Goal: Task Accomplishment & Management: Manage account settings

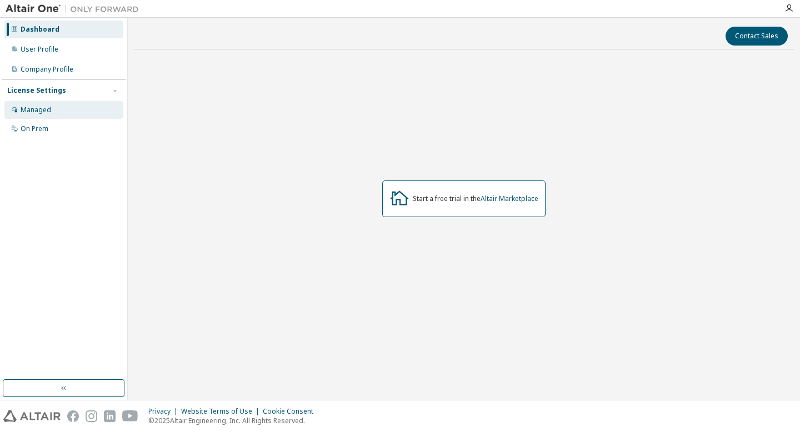
click at [83, 111] on div "Managed" at bounding box center [63, 110] width 118 height 18
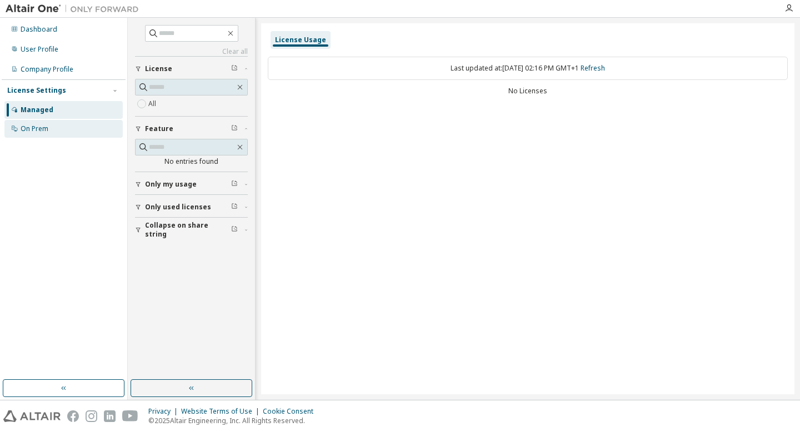
click at [61, 128] on div "On Prem" at bounding box center [63, 129] width 118 height 18
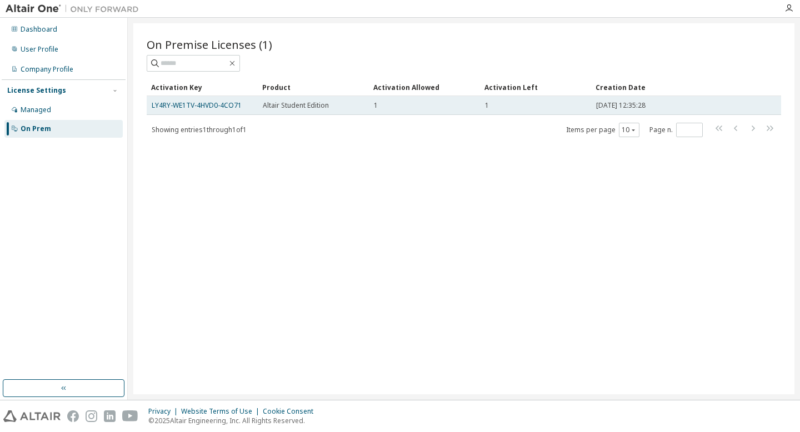
click at [294, 104] on span "Altair Student Edition" at bounding box center [296, 105] width 66 height 9
click at [179, 104] on link "LY4RY-WE1TV-4HVD0-4CO71" at bounding box center [197, 105] width 90 height 9
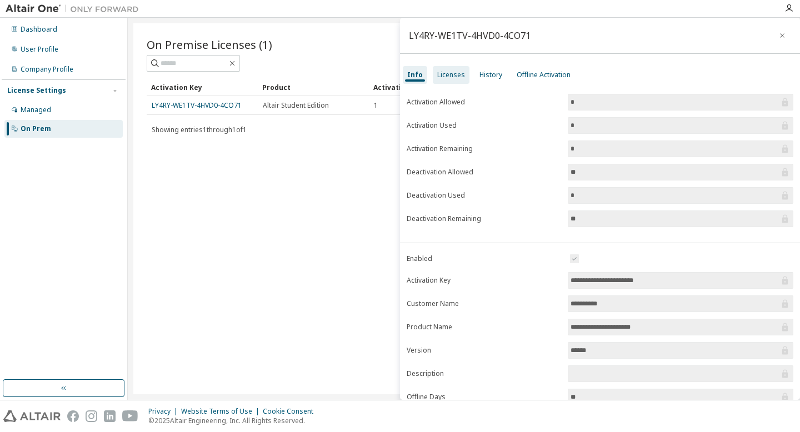
click at [442, 72] on div "Licenses" at bounding box center [451, 75] width 28 height 9
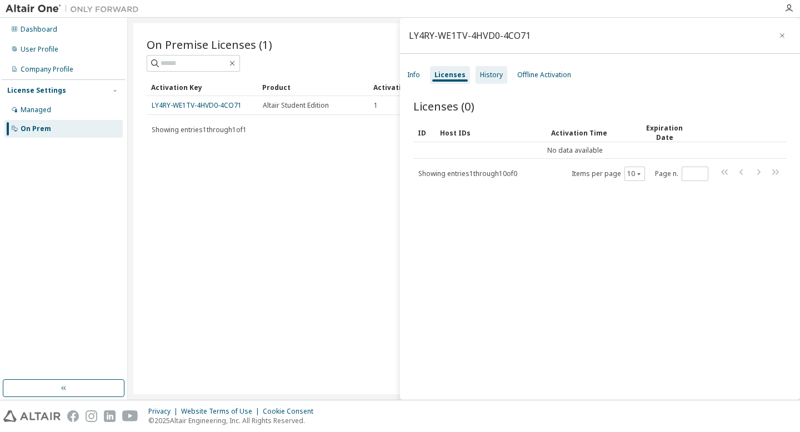
click at [492, 76] on div "History" at bounding box center [491, 75] width 23 height 9
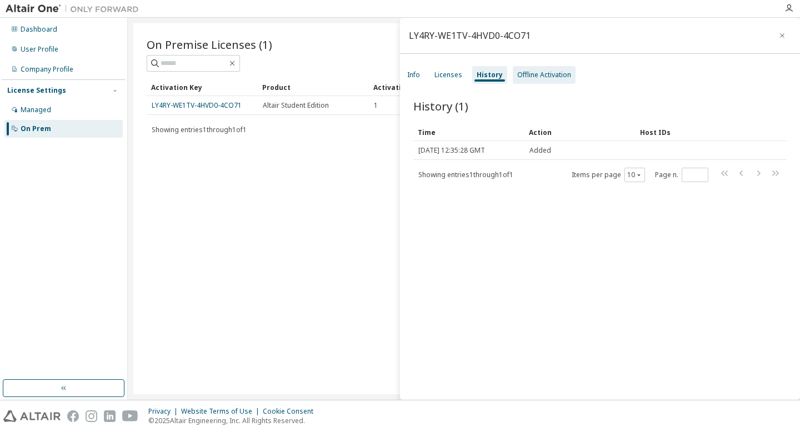
click at [535, 75] on div "Offline Activation" at bounding box center [544, 75] width 54 height 9
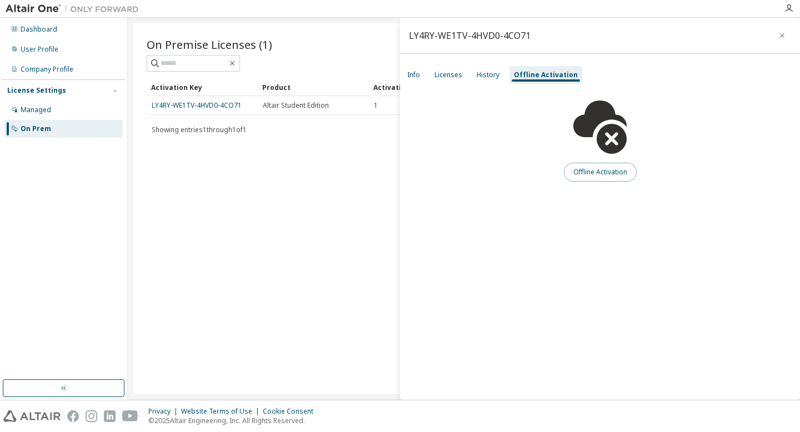
click at [612, 178] on button "Offline Activation" at bounding box center [600, 172] width 73 height 19
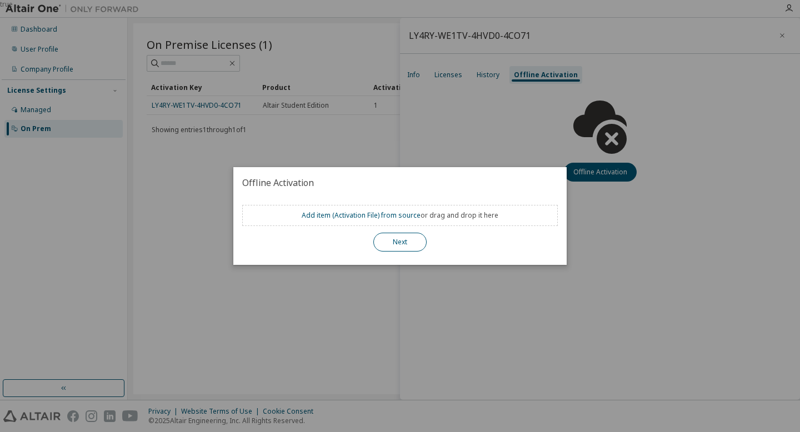
click at [406, 242] on button "Next" at bounding box center [399, 242] width 53 height 19
click at [402, 248] on button "Next" at bounding box center [399, 242] width 53 height 19
click at [347, 216] on link "Add item ( Activation File ) from source" at bounding box center [361, 215] width 119 height 9
click at [406, 248] on button "Next" at bounding box center [399, 242] width 53 height 19
click at [485, 306] on div "true" at bounding box center [400, 216] width 800 height 432
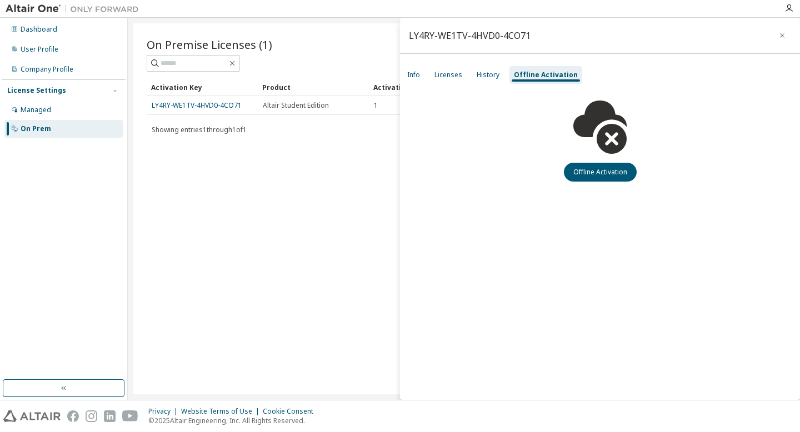
click at [363, 156] on div "On Premise Licenses (1) Clear Load Save Save As Field Operator Value Select fil…" at bounding box center [463, 208] width 661 height 371
click at [785, 34] on icon "button" at bounding box center [783, 35] width 8 height 9
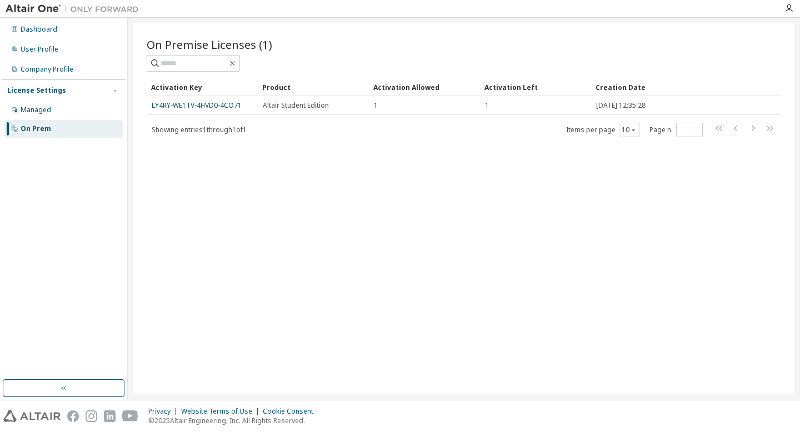
click at [60, 126] on div "On Prem" at bounding box center [63, 129] width 118 height 18
click at [48, 111] on div "Managed" at bounding box center [36, 110] width 31 height 9
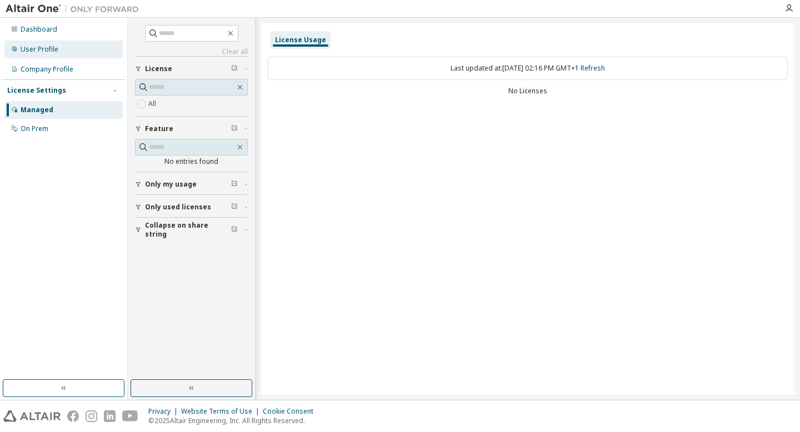
click at [49, 58] on div "User Profile" at bounding box center [63, 50] width 118 height 18
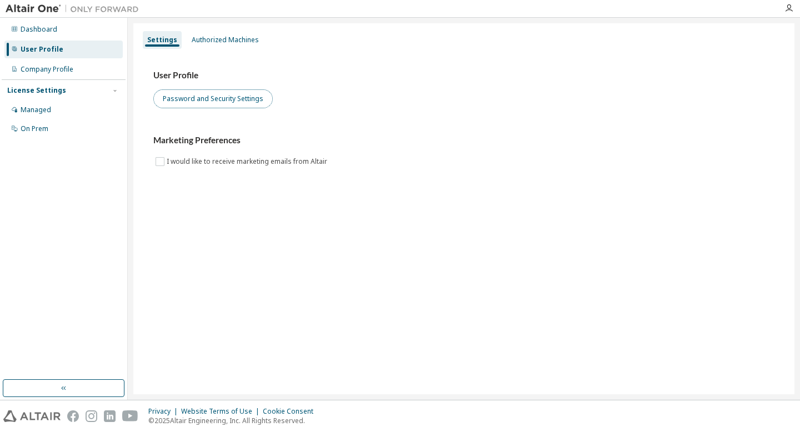
click at [237, 99] on button "Password and Security Settings" at bounding box center [212, 98] width 119 height 19
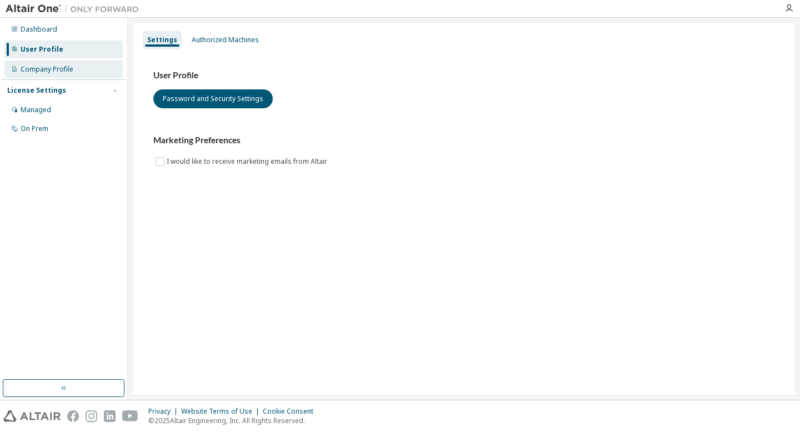
click at [63, 73] on div "Company Profile" at bounding box center [47, 69] width 53 height 9
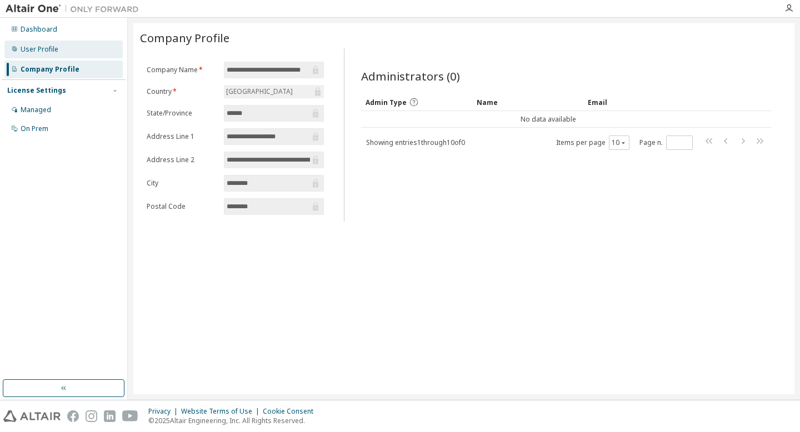
click at [78, 56] on div "User Profile" at bounding box center [63, 50] width 118 height 18
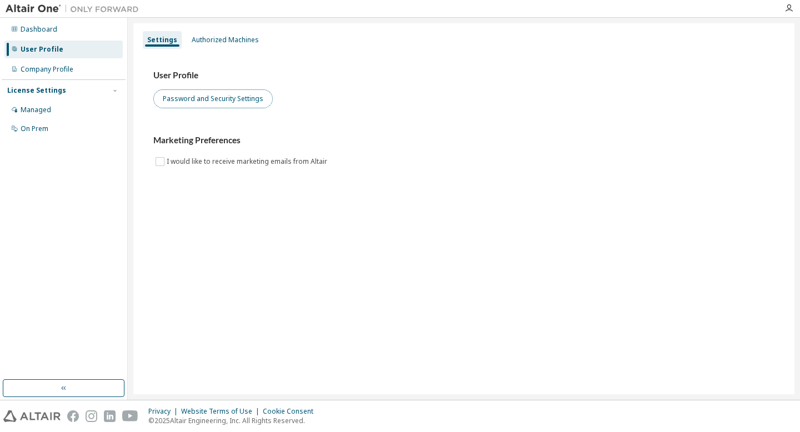
click at [228, 103] on button "Password and Security Settings" at bounding box center [212, 98] width 119 height 19
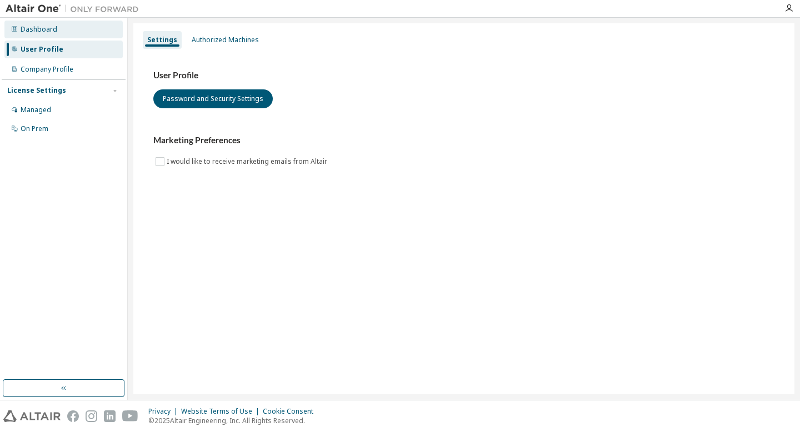
click at [59, 30] on div "Dashboard" at bounding box center [63, 30] width 118 height 18
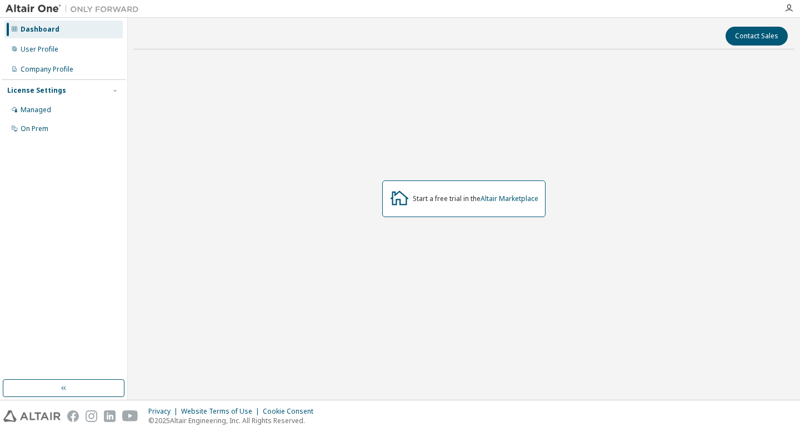
click at [480, 208] on div "Start a free trial in the Altair Marketplace" at bounding box center [463, 199] width 163 height 37
click at [451, 206] on div "Start a free trial in the Altair Marketplace" at bounding box center [463, 199] width 163 height 37
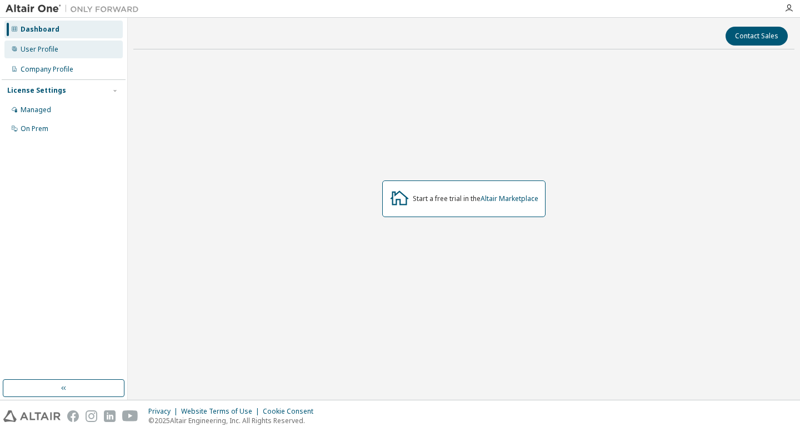
click at [60, 41] on div "User Profile" at bounding box center [63, 50] width 118 height 18
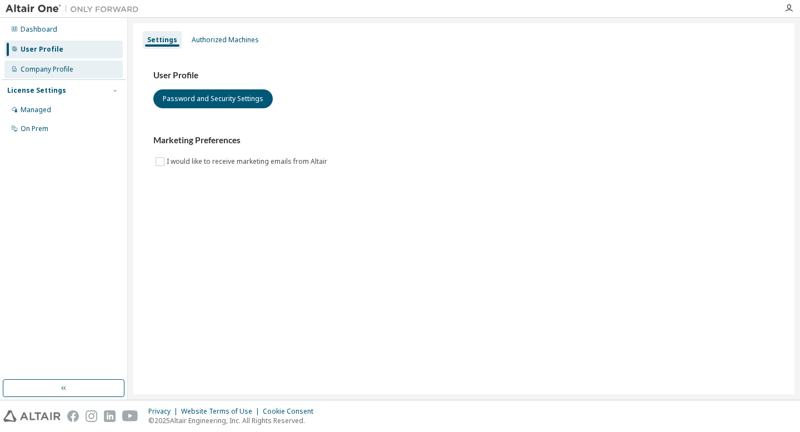
click at [76, 63] on div "Company Profile" at bounding box center [63, 70] width 118 height 18
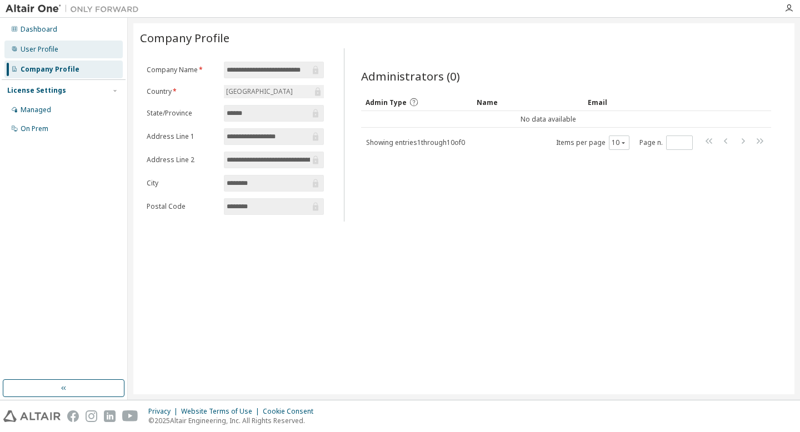
click at [73, 43] on div "User Profile" at bounding box center [63, 50] width 118 height 18
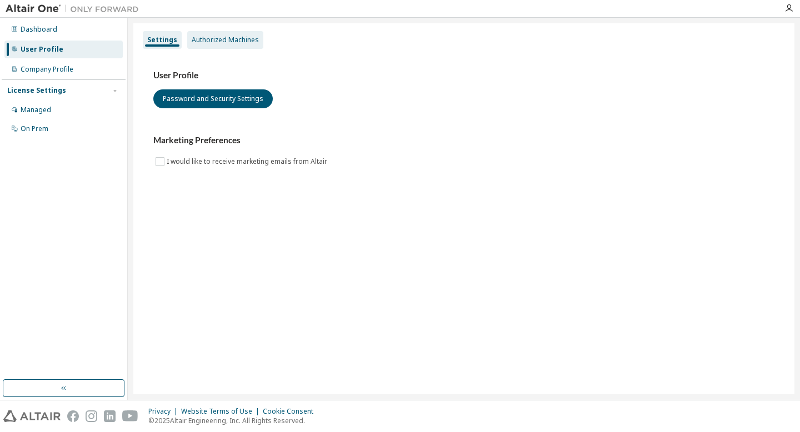
click at [217, 38] on div "Authorized Machines" at bounding box center [225, 40] width 67 height 9
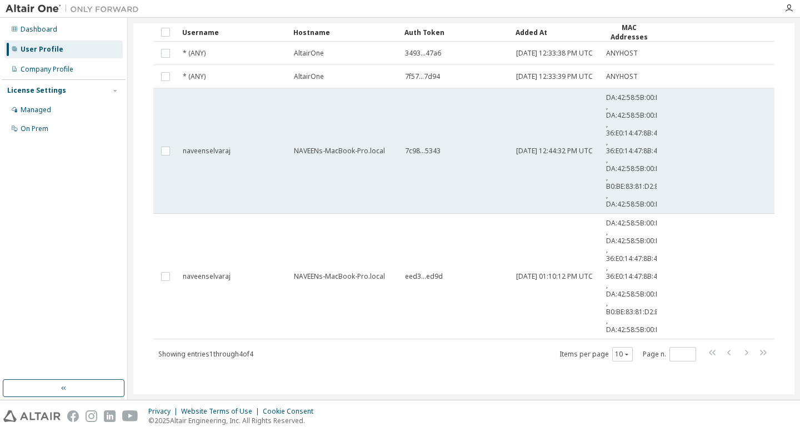
scroll to position [89, 0]
click at [332, 188] on td "NAVEENs-MacBook-Pro.local" at bounding box center [344, 152] width 111 height 126
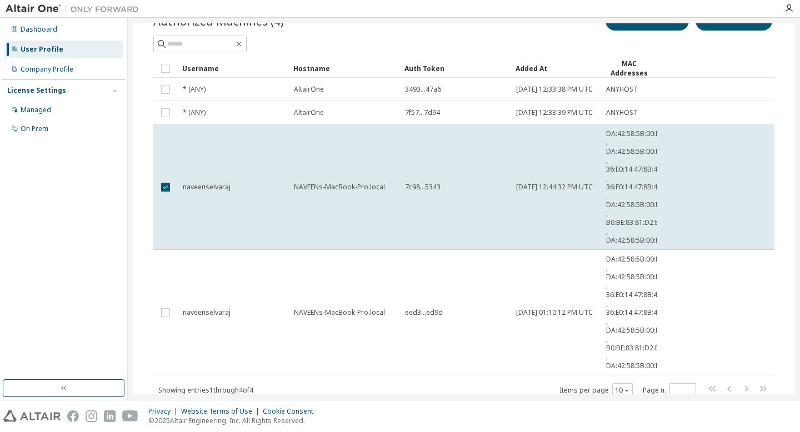
scroll to position [101, 0]
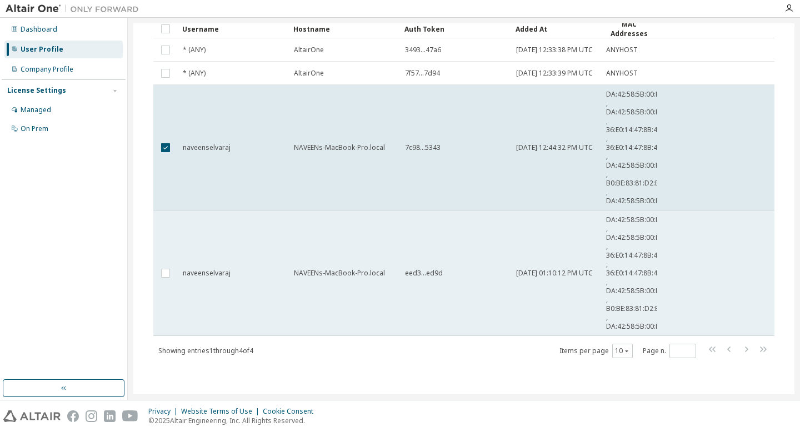
click at [326, 262] on td "NAVEENs-MacBook-Pro.local" at bounding box center [344, 274] width 111 height 126
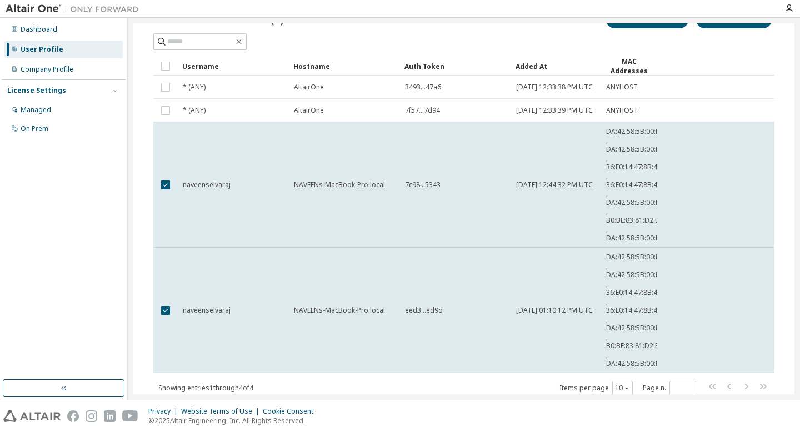
scroll to position [0, 0]
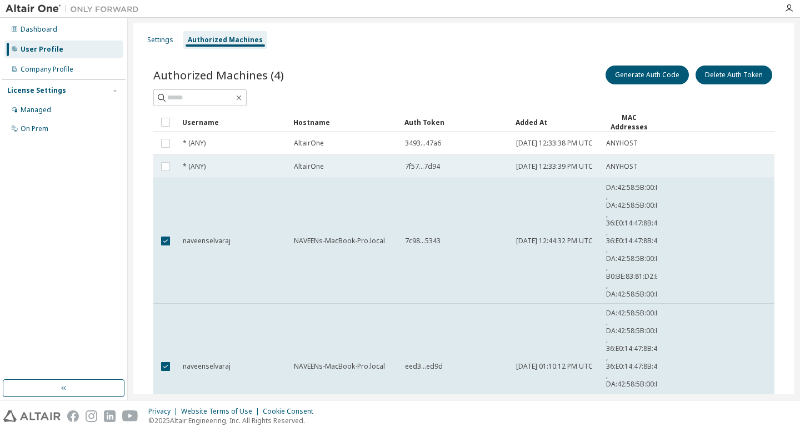
click at [361, 171] on div "AltairOne" at bounding box center [344, 166] width 101 height 9
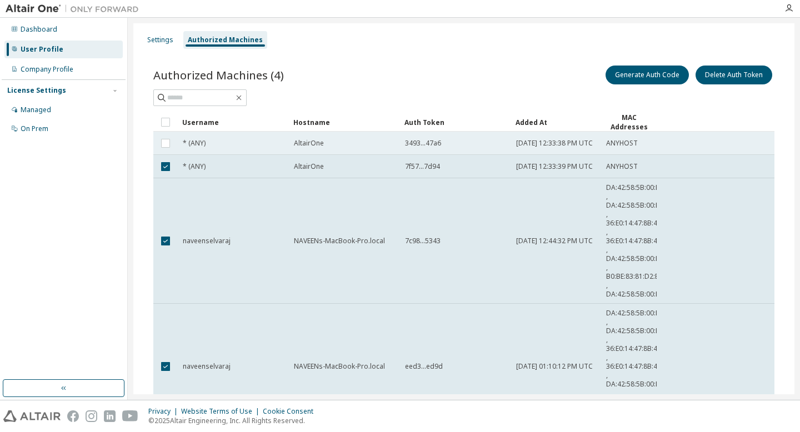
click at [345, 154] on td "AltairOne" at bounding box center [344, 143] width 111 height 23
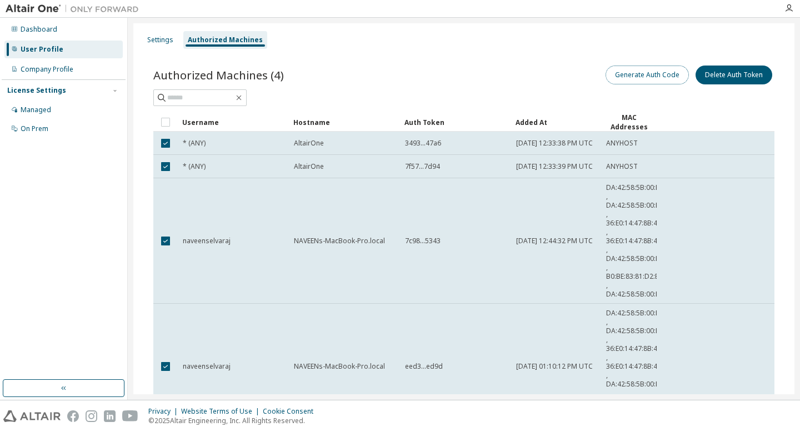
click at [654, 78] on button "Generate Auth Code" at bounding box center [647, 75] width 83 height 19
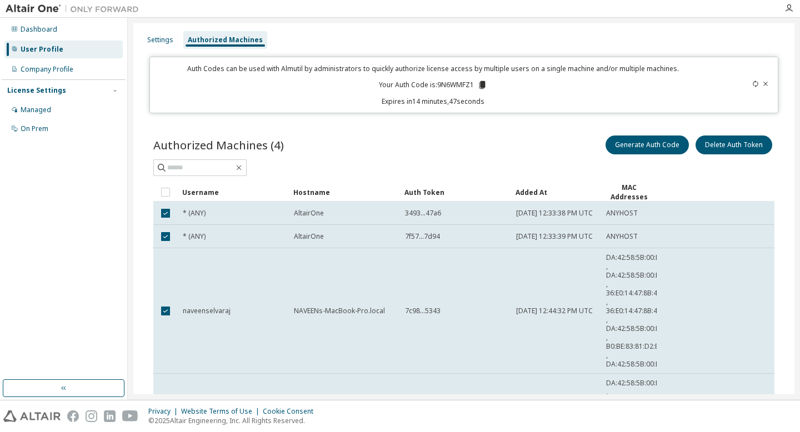
click at [763, 84] on icon at bounding box center [765, 84] width 7 height 7
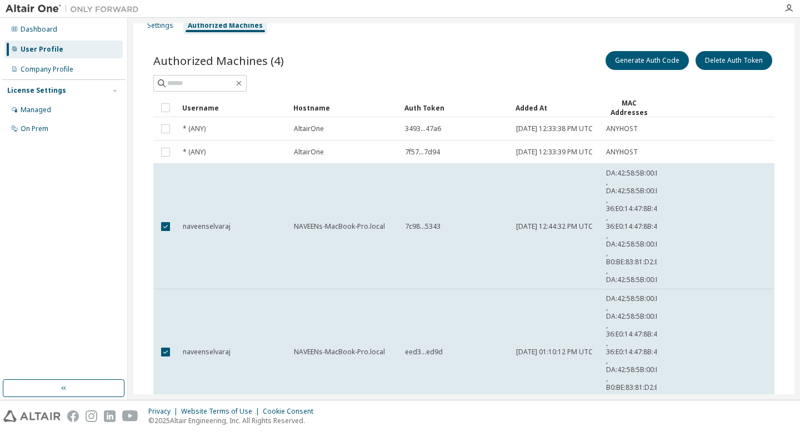
scroll to position [13, 0]
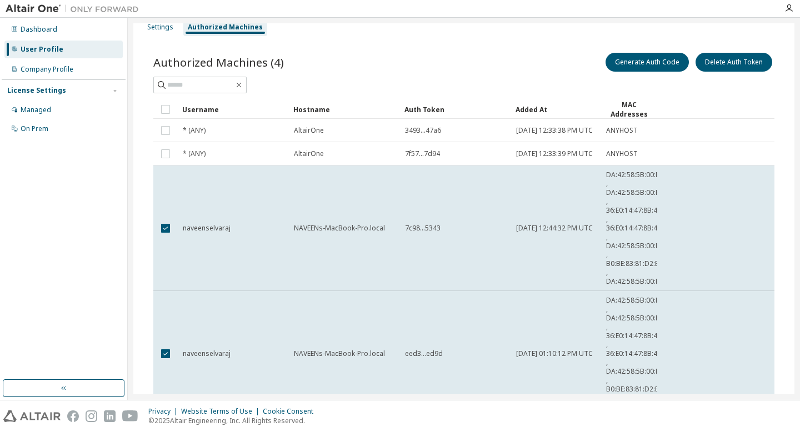
click at [635, 141] on td "ANYHOST" at bounding box center [629, 130] width 56 height 23
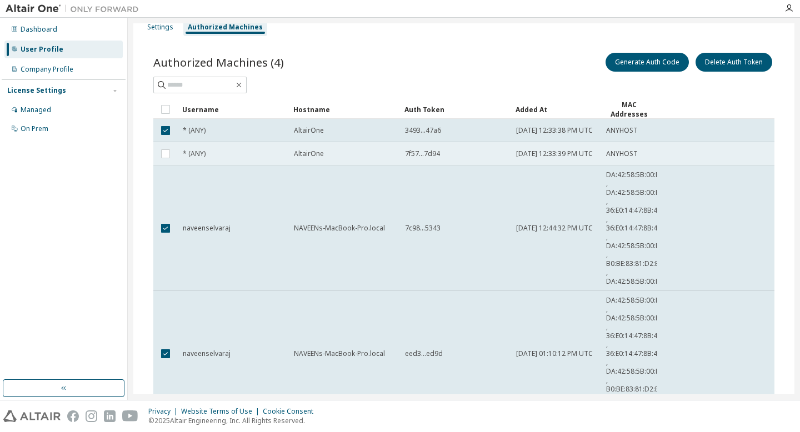
click at [631, 158] on span "ANYHOST" at bounding box center [622, 153] width 32 height 9
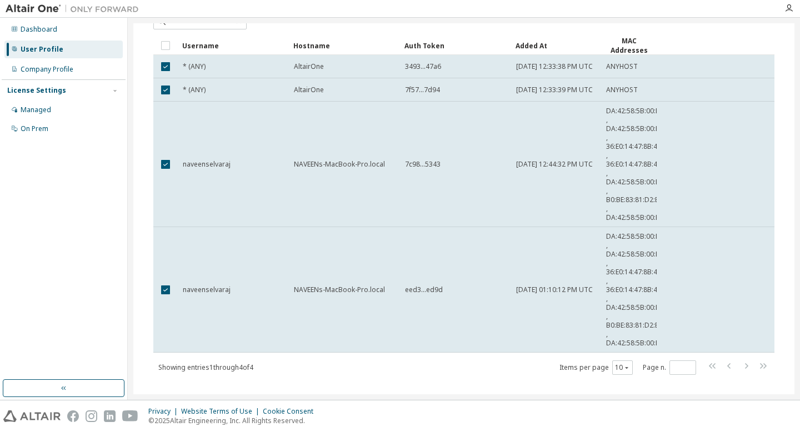
scroll to position [0, 0]
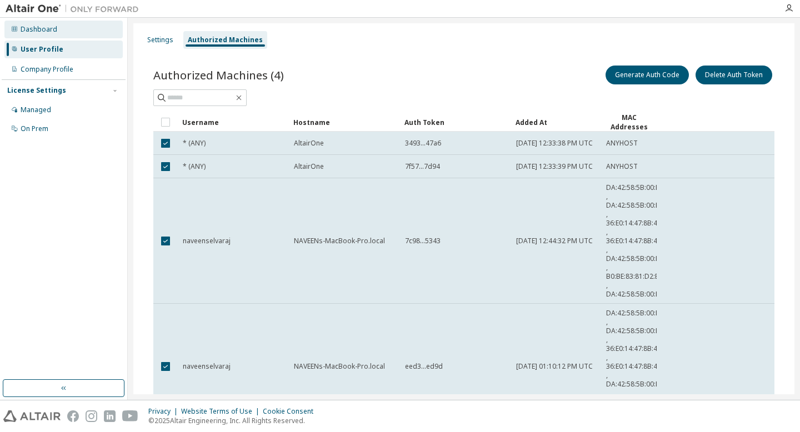
click at [68, 29] on div "Dashboard" at bounding box center [63, 30] width 118 height 18
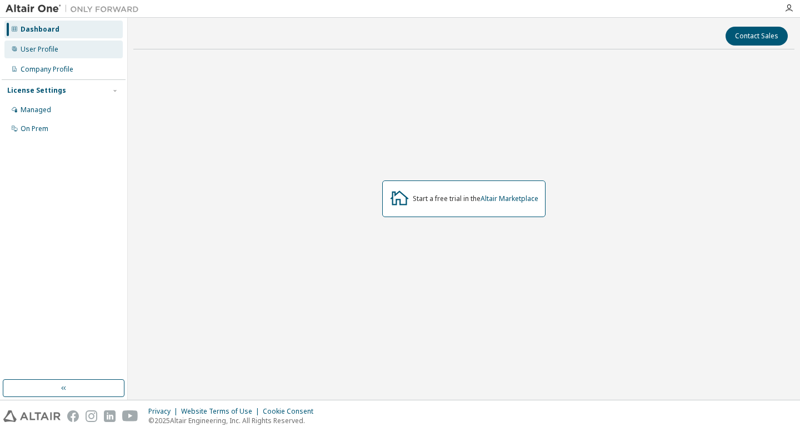
click at [71, 48] on div "User Profile" at bounding box center [63, 50] width 118 height 18
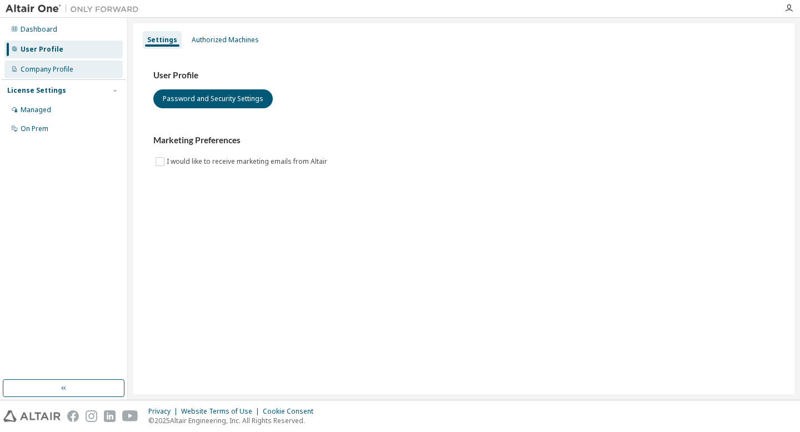
click at [74, 72] on div "Company Profile" at bounding box center [63, 70] width 118 height 18
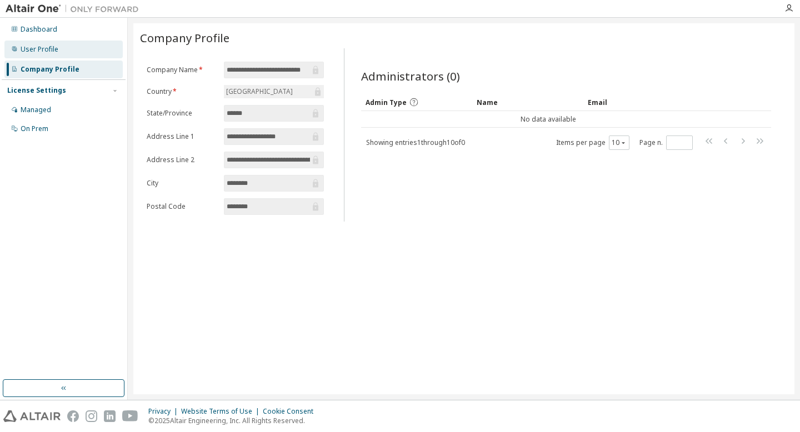
click at [71, 53] on div "User Profile" at bounding box center [63, 50] width 118 height 18
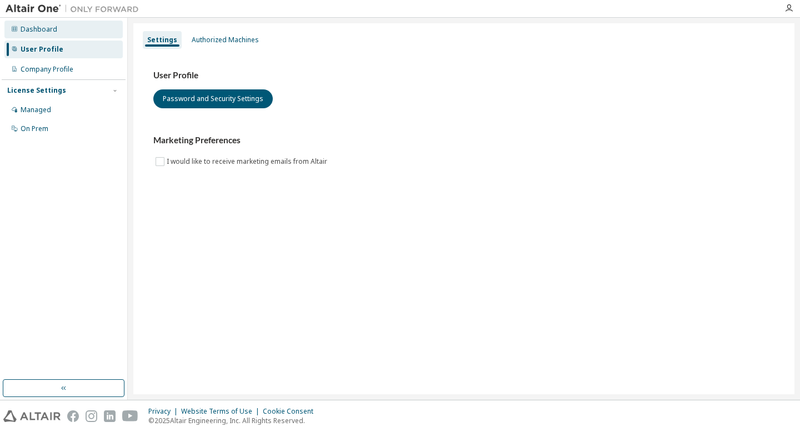
click at [69, 33] on div "Dashboard" at bounding box center [63, 30] width 118 height 18
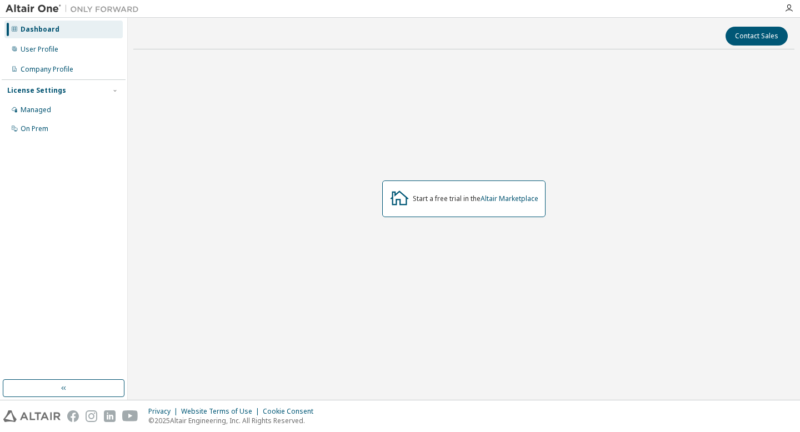
click at [86, 59] on div "Dashboard User Profile Company Profile License Settings Managed On Prem" at bounding box center [64, 78] width 124 height 119
click at [84, 58] on div "User Profile" at bounding box center [63, 50] width 118 height 18
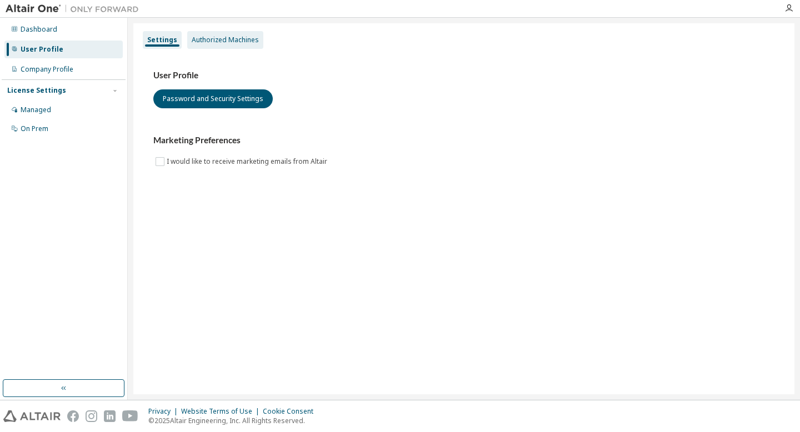
click at [216, 45] on div "Authorized Machines" at bounding box center [225, 40] width 76 height 18
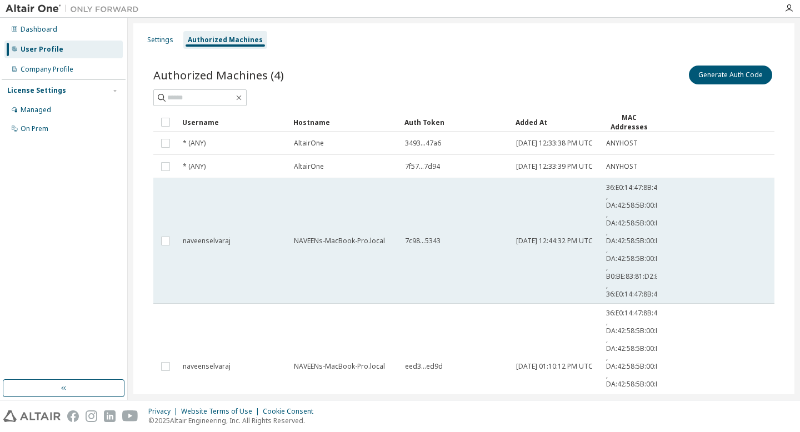
click at [280, 201] on td "naveenselvaraj" at bounding box center [233, 241] width 111 height 126
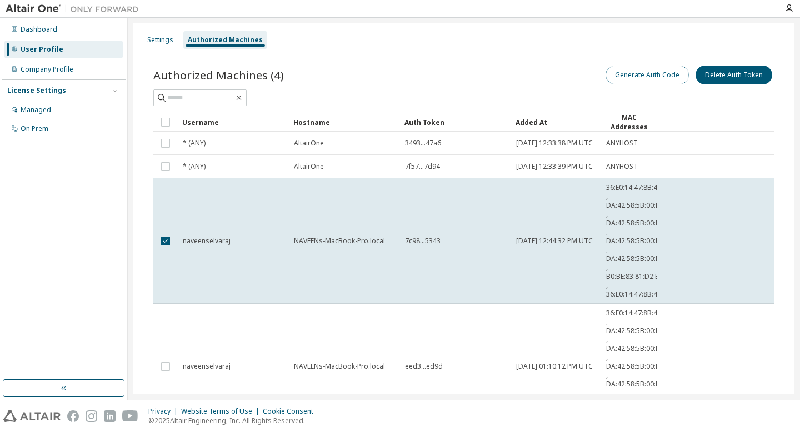
click at [635, 66] on button "Generate Auth Code" at bounding box center [647, 75] width 83 height 19
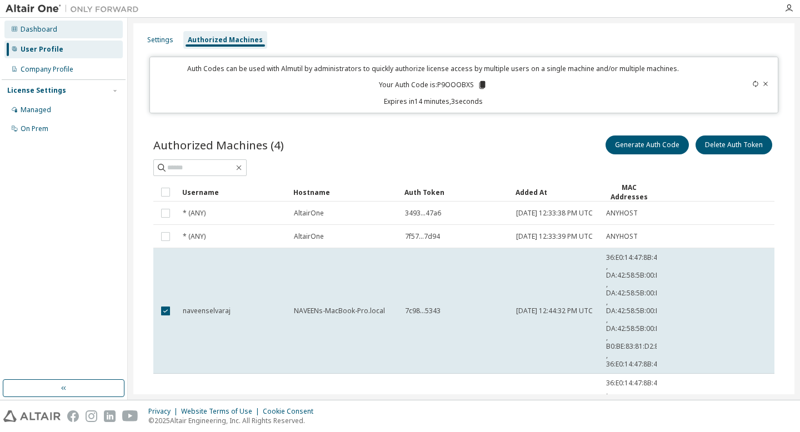
click at [63, 37] on div "Dashboard" at bounding box center [63, 30] width 118 height 18
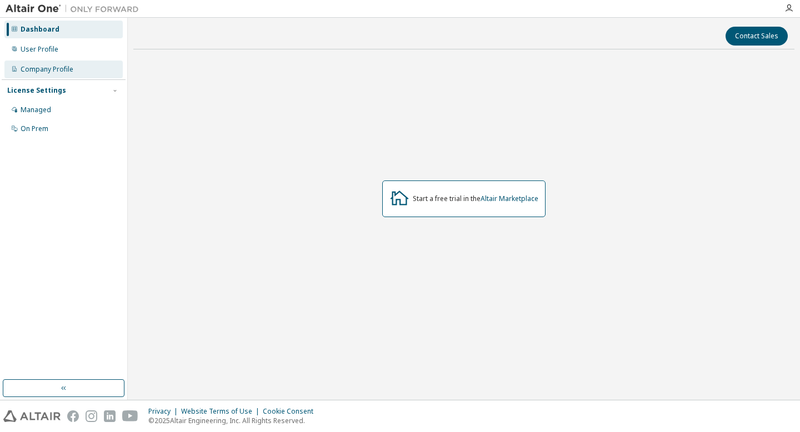
click at [65, 64] on div "Company Profile" at bounding box center [63, 70] width 118 height 18
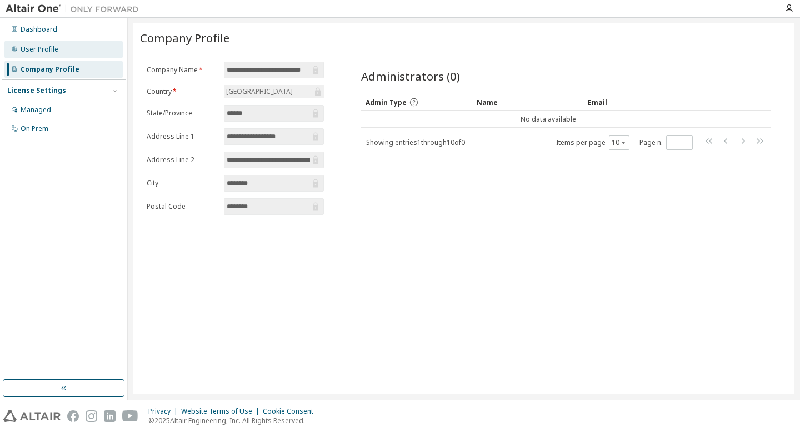
click at [64, 52] on div "User Profile" at bounding box center [63, 50] width 118 height 18
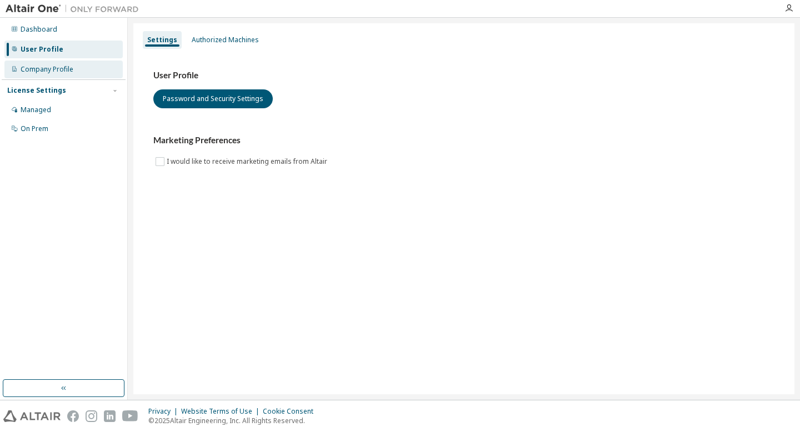
click at [82, 77] on div "Company Profile" at bounding box center [63, 70] width 118 height 18
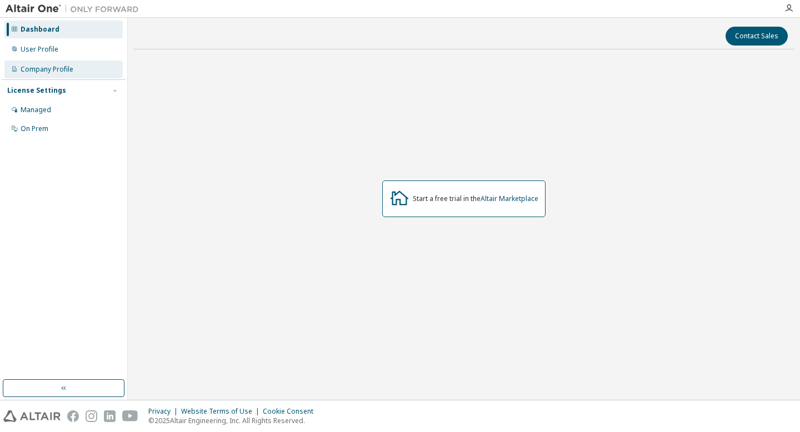
click at [52, 69] on div "Company Profile" at bounding box center [47, 69] width 53 height 9
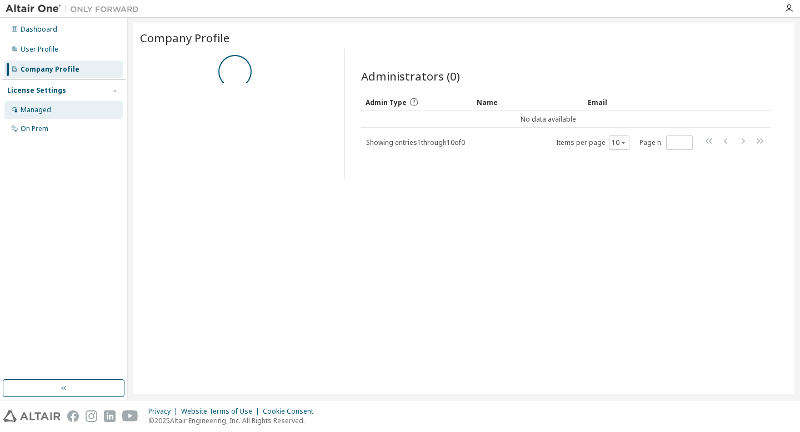
click at [49, 109] on div "Managed" at bounding box center [36, 110] width 31 height 9
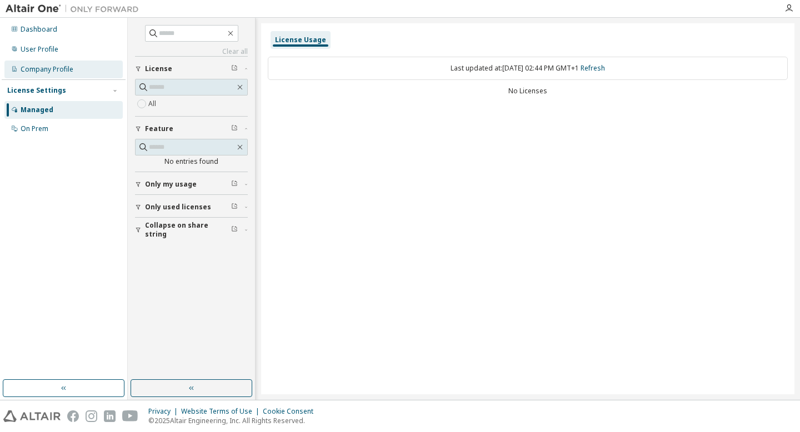
click at [77, 68] on div "Company Profile" at bounding box center [63, 70] width 118 height 18
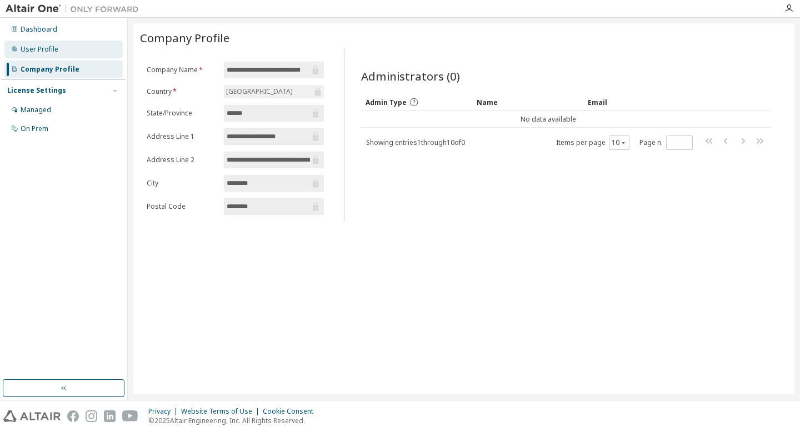
click at [73, 48] on div "User Profile" at bounding box center [63, 50] width 118 height 18
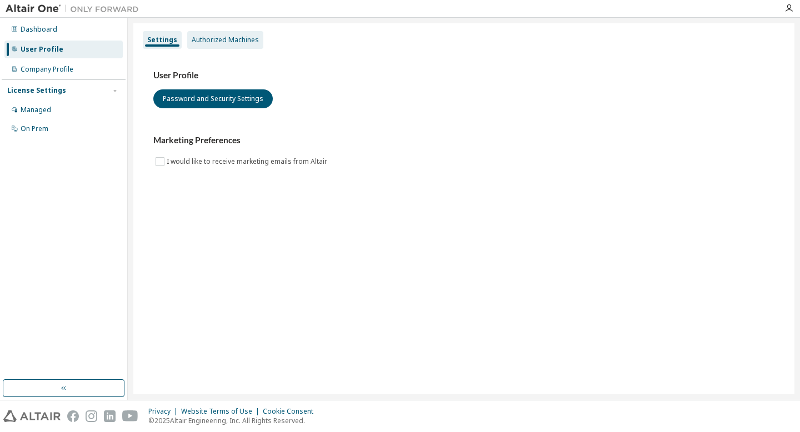
click at [218, 45] on div "Authorized Machines" at bounding box center [225, 40] width 76 height 18
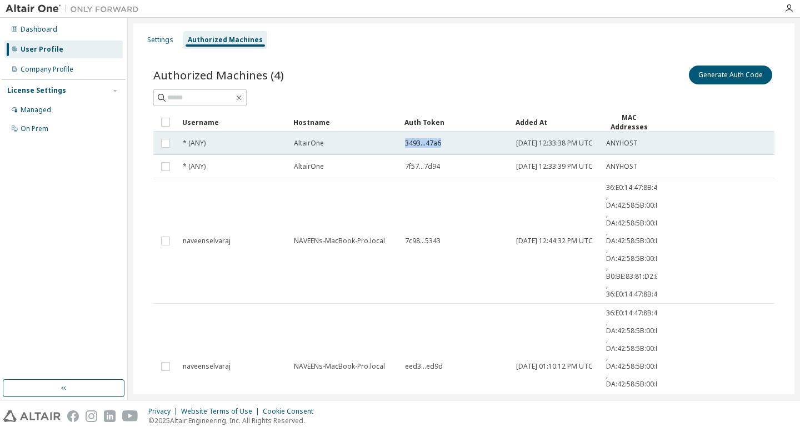
drag, startPoint x: 447, startPoint y: 146, endPoint x: 402, endPoint y: 146, distance: 44.5
click at [402, 146] on td "3493...47a6" at bounding box center [455, 143] width 111 height 23
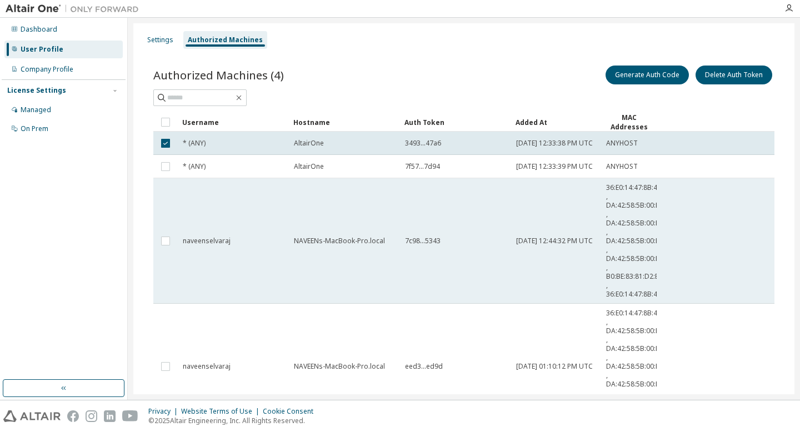
click at [440, 246] on span "7c98...5343" at bounding box center [423, 241] width 36 height 9
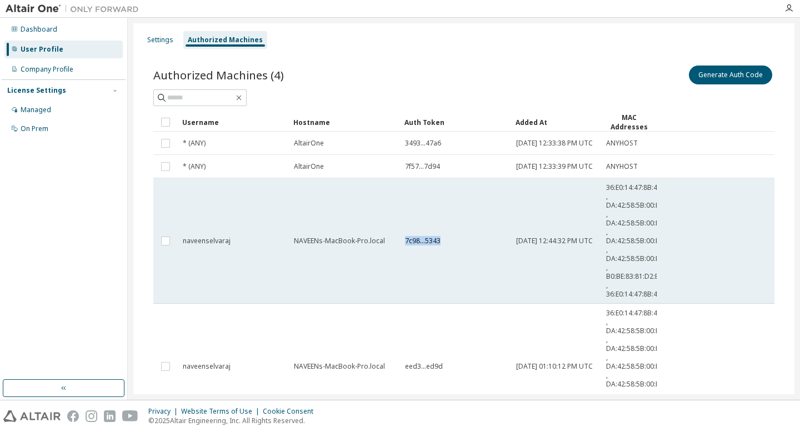
drag, startPoint x: 442, startPoint y: 245, endPoint x: 401, endPoint y: 251, distance: 41.6
click at [401, 251] on td "7c98...5343" at bounding box center [455, 241] width 111 height 126
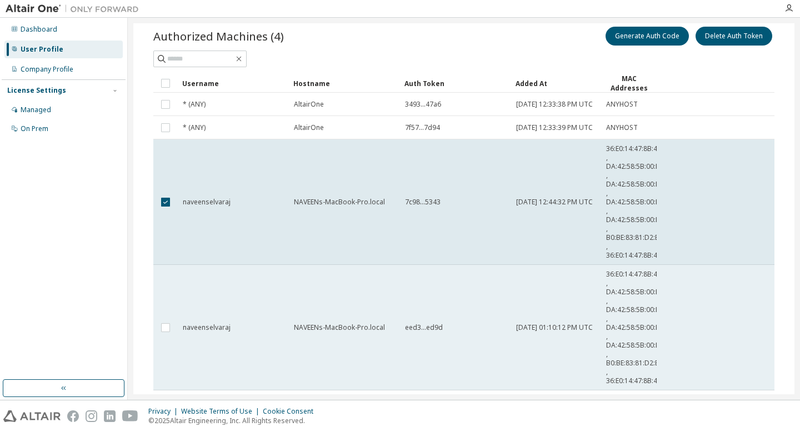
scroll to position [29, 0]
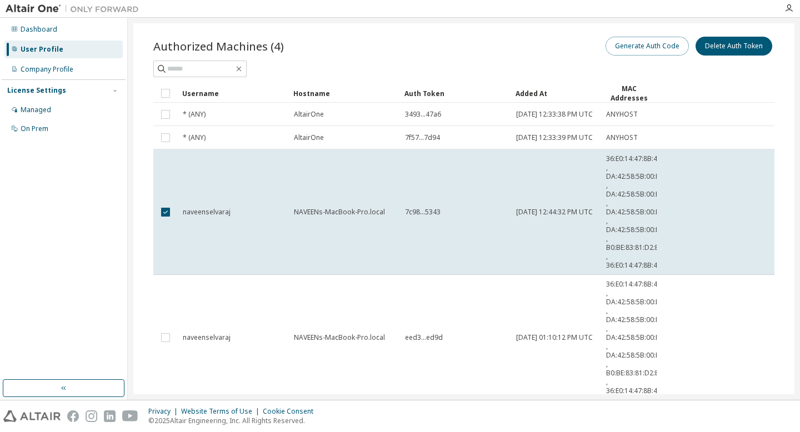
click at [647, 43] on button "Generate Auth Code" at bounding box center [647, 46] width 83 height 19
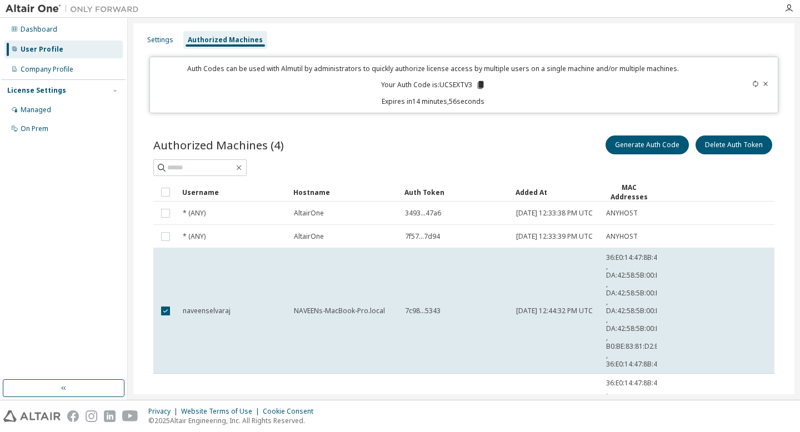
click at [478, 85] on icon at bounding box center [480, 85] width 6 height 8
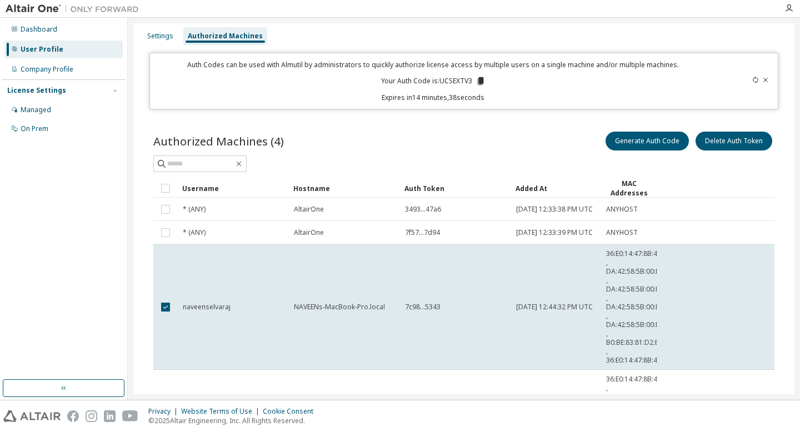
scroll to position [6, 0]
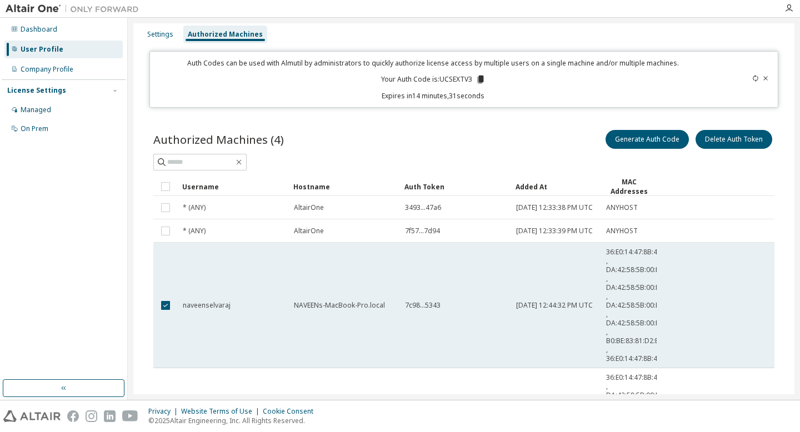
click at [433, 323] on td "7c98...5343" at bounding box center [455, 306] width 111 height 126
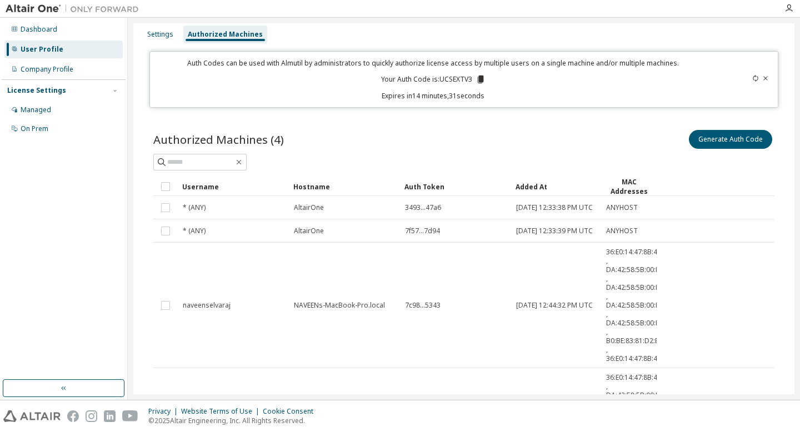
click at [433, 323] on td "7c98...5343" at bounding box center [455, 306] width 111 height 126
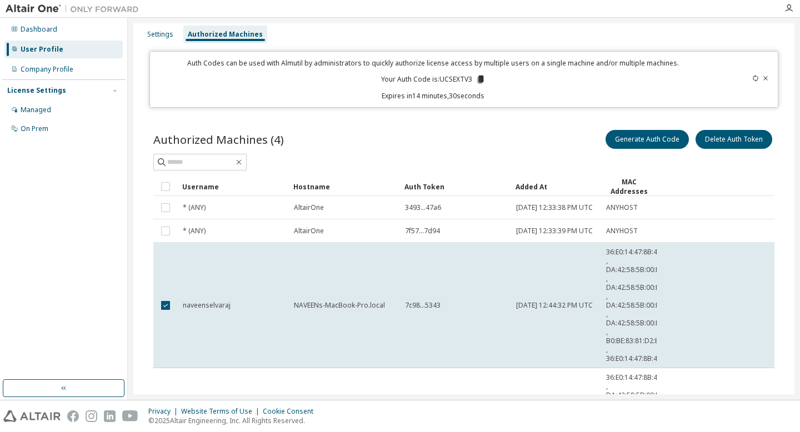
click at [433, 323] on td "7c98...5343" at bounding box center [455, 306] width 111 height 126
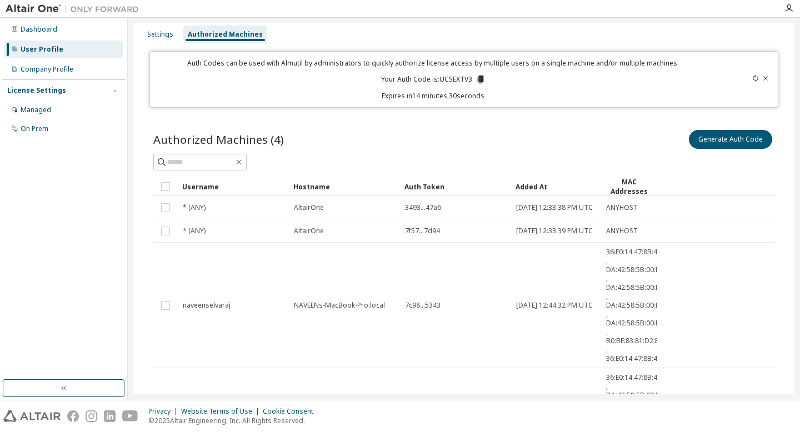
click at [433, 323] on td "7c98...5343" at bounding box center [455, 306] width 111 height 126
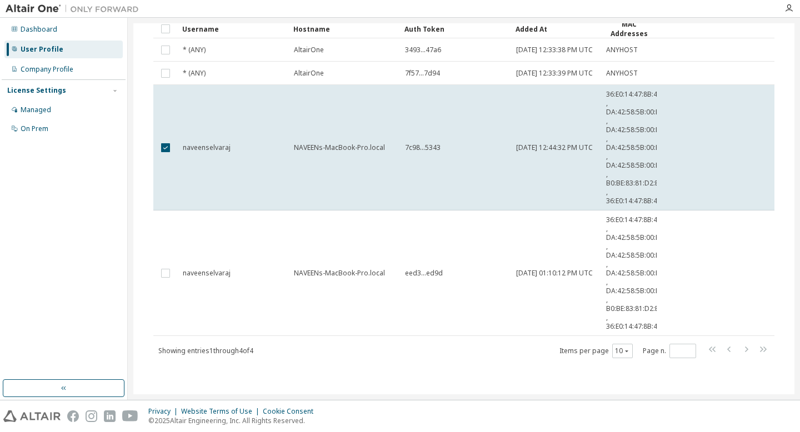
scroll to position [0, 0]
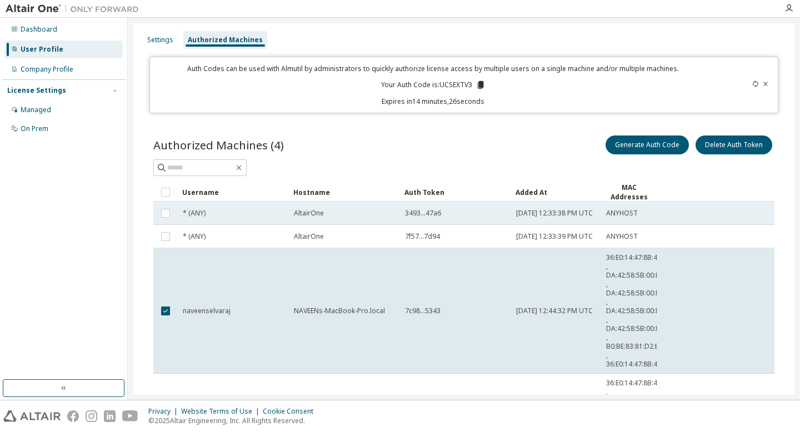
click at [463, 217] on div "3493...47a6" at bounding box center [455, 213] width 101 height 9
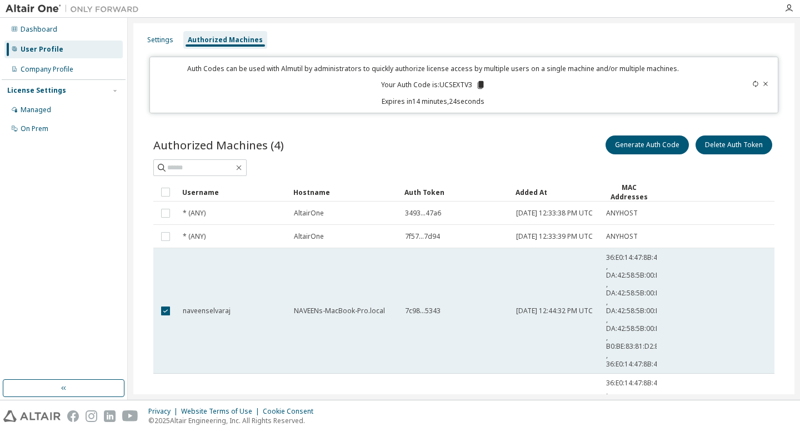
click at [199, 335] on td "naveenselvaraj" at bounding box center [233, 311] width 111 height 126
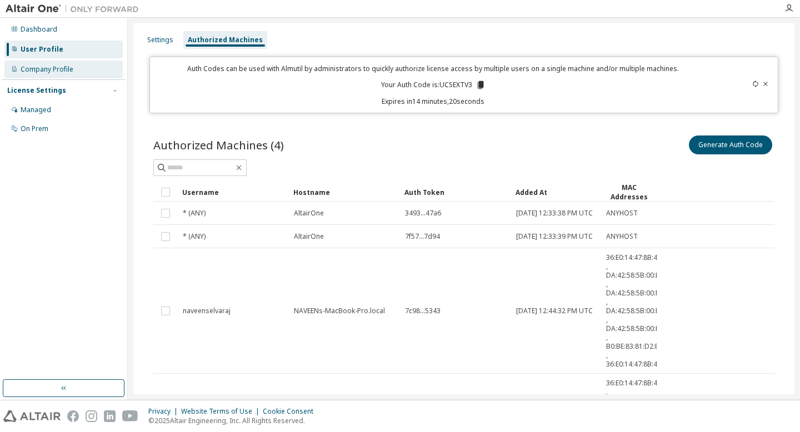
click at [86, 73] on div "Company Profile" at bounding box center [63, 70] width 118 height 18
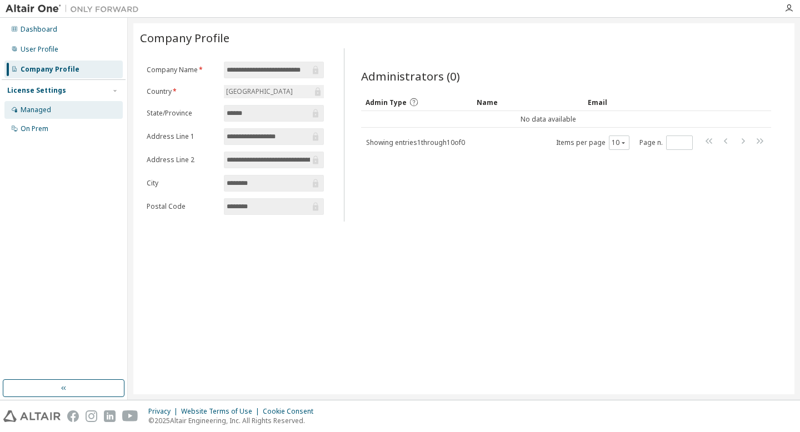
click at [85, 112] on div "Managed" at bounding box center [63, 110] width 118 height 18
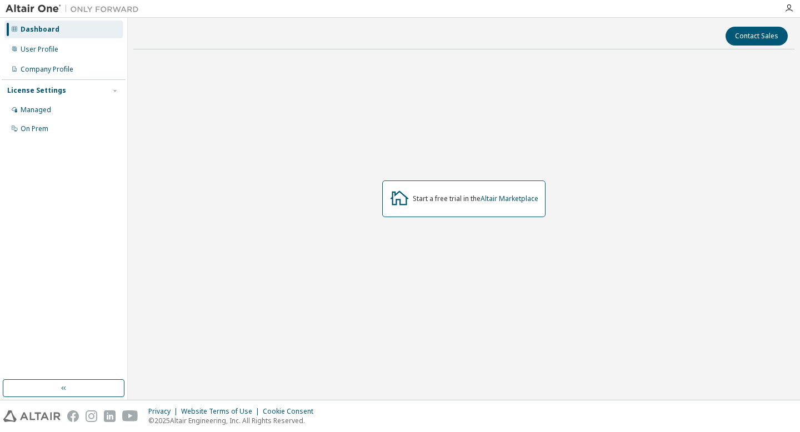
click at [425, 199] on div "Start a free trial in the Altair Marketplace" at bounding box center [476, 198] width 126 height 9
click at [62, 51] on div "User Profile" at bounding box center [63, 50] width 118 height 18
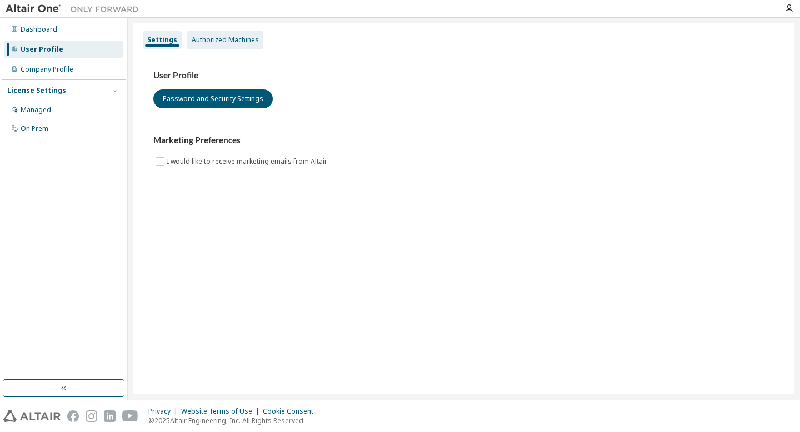
click at [201, 46] on div "Authorized Machines" at bounding box center [225, 40] width 76 height 18
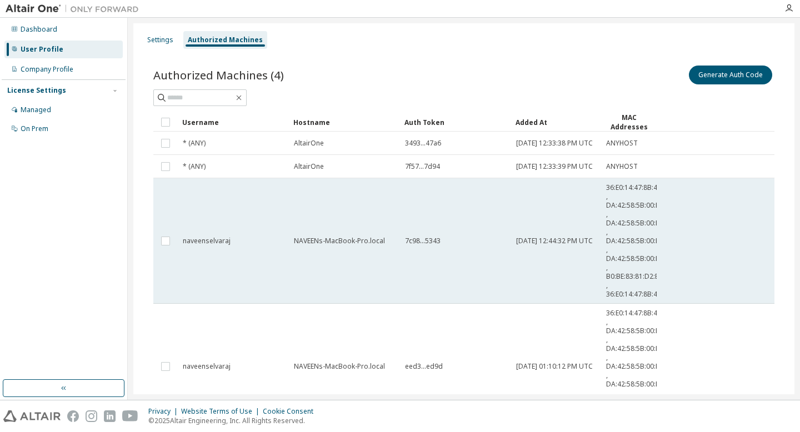
scroll to position [101, 0]
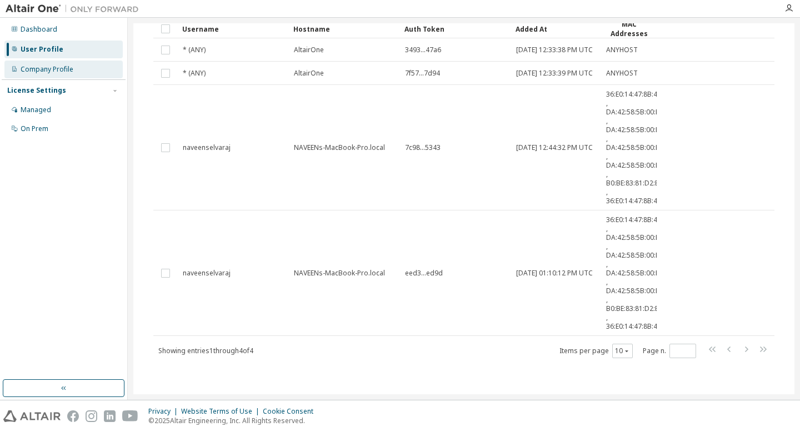
click at [62, 74] on div "Company Profile" at bounding box center [63, 70] width 118 height 18
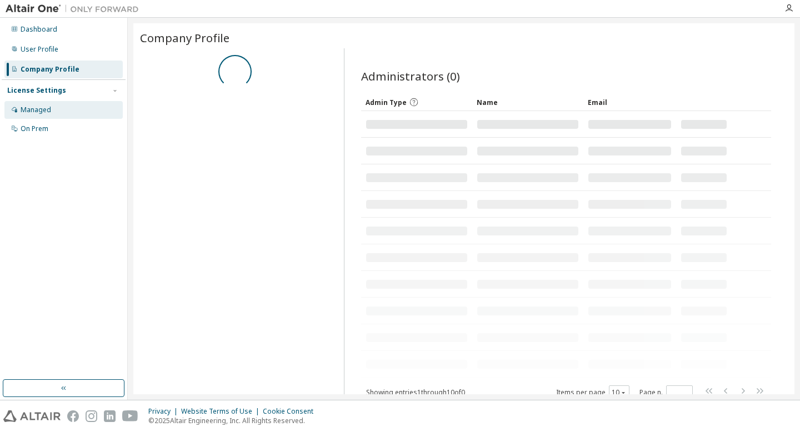
click at [63, 107] on div "Managed" at bounding box center [63, 110] width 118 height 18
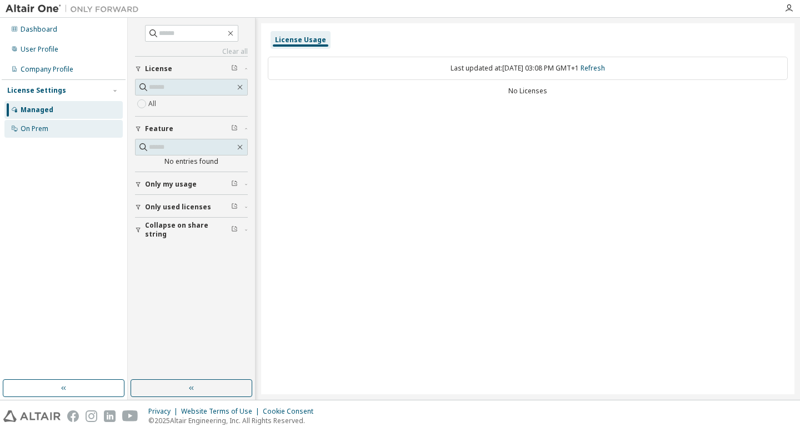
click at [57, 126] on div "On Prem" at bounding box center [63, 129] width 118 height 18
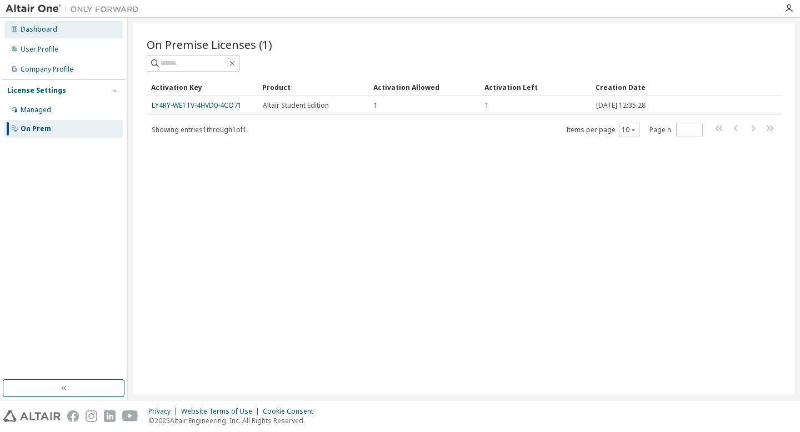
click at [63, 36] on div "Dashboard" at bounding box center [63, 30] width 118 height 18
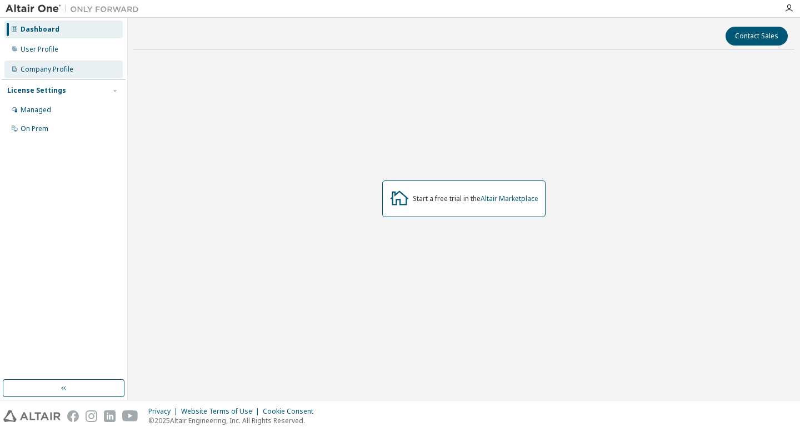
click at [83, 73] on div "Company Profile" at bounding box center [63, 70] width 118 height 18
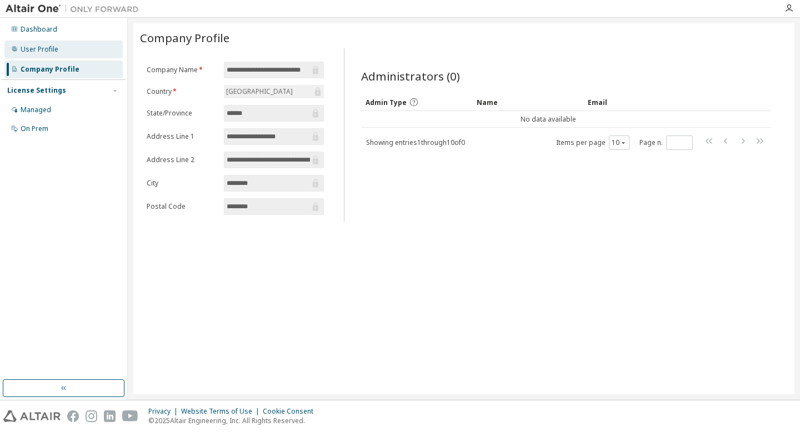
click at [74, 46] on div "User Profile" at bounding box center [63, 50] width 118 height 18
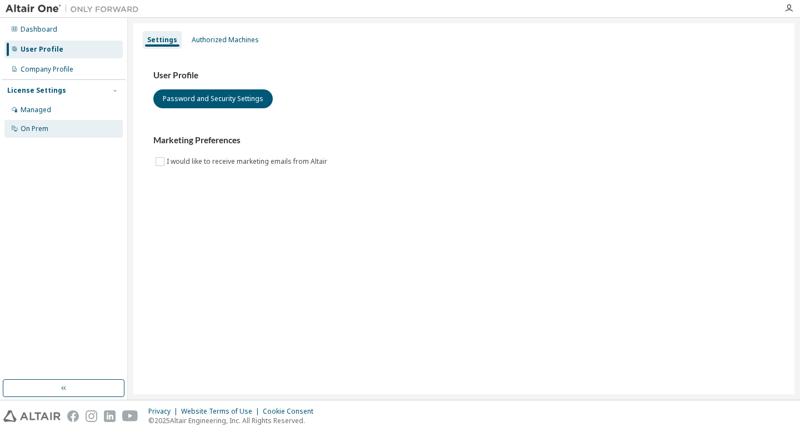
click at [77, 128] on div "On Prem" at bounding box center [63, 129] width 118 height 18
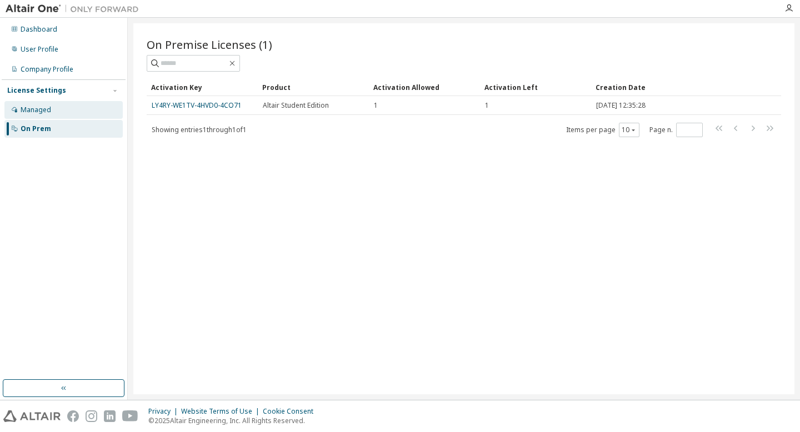
click at [72, 111] on div "Managed" at bounding box center [63, 110] width 118 height 18
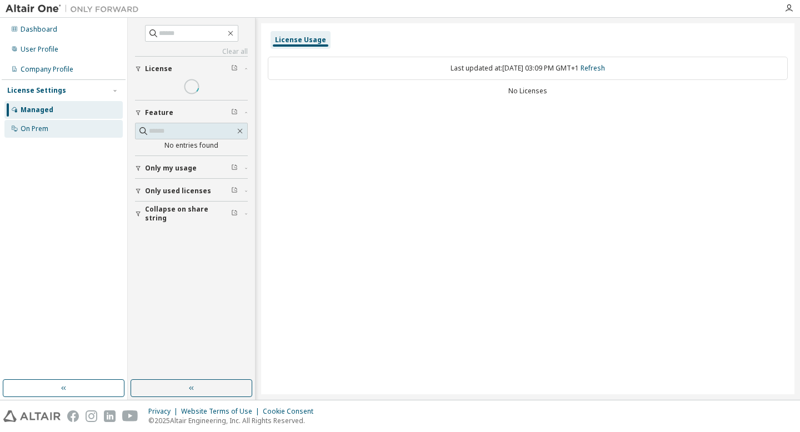
click at [81, 137] on div "On Prem" at bounding box center [63, 129] width 118 height 18
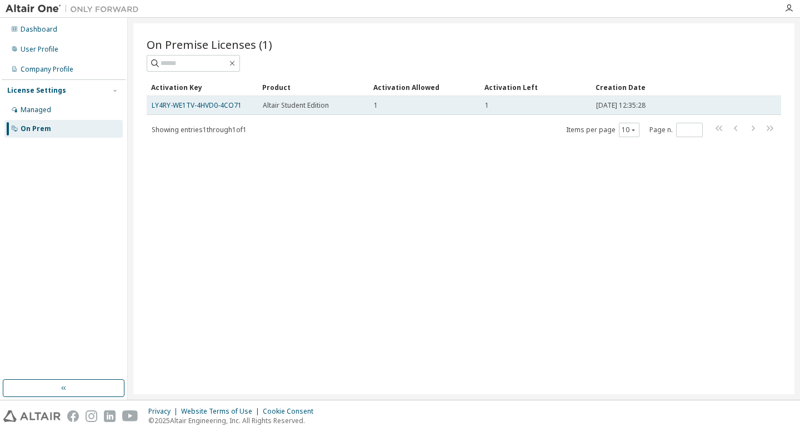
click at [485, 106] on span "1" at bounding box center [487, 105] width 4 height 9
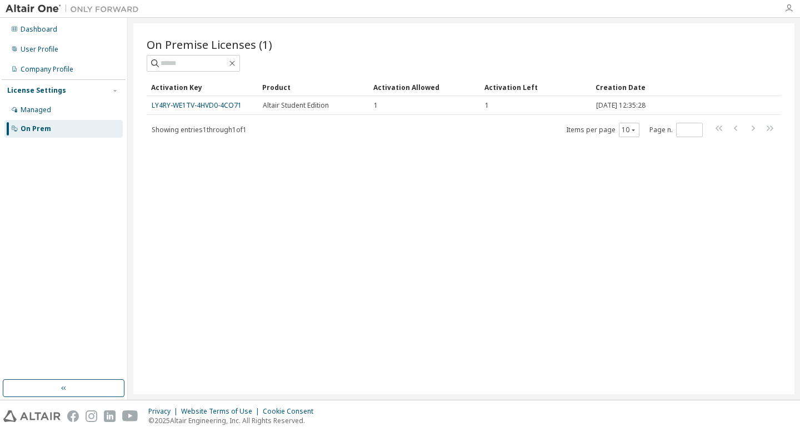
click at [792, 4] on icon "button" at bounding box center [789, 8] width 9 height 9
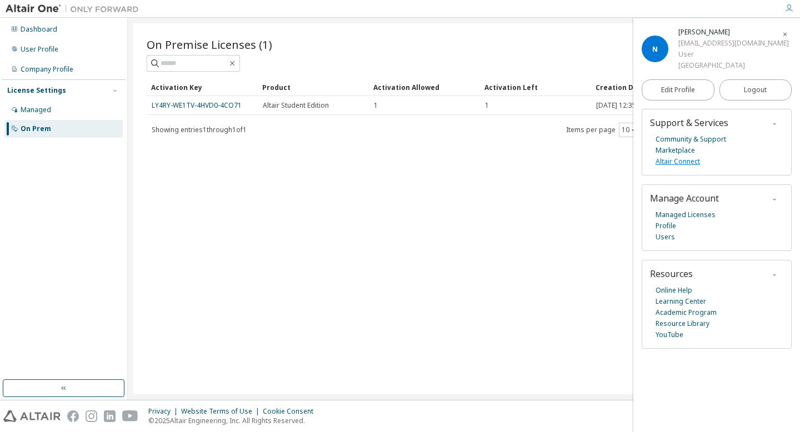
click at [695, 164] on link "Altair Connect" at bounding box center [678, 161] width 44 height 11
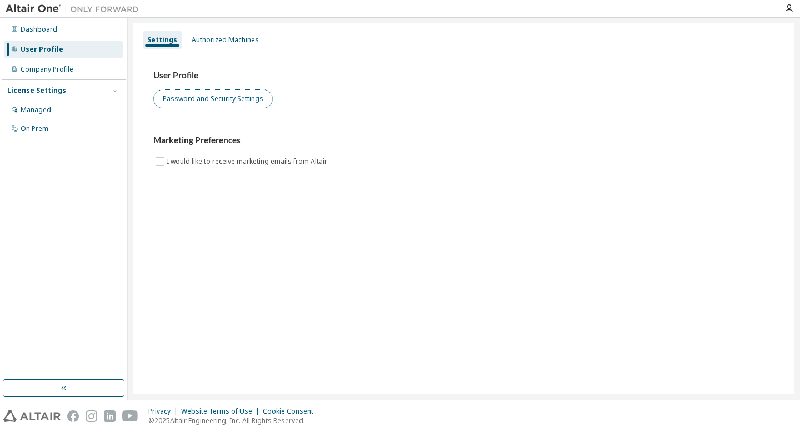
click at [194, 98] on button "Password and Security Settings" at bounding box center [212, 98] width 119 height 19
click at [87, 81] on div "License Settings Managed On Prem" at bounding box center [64, 108] width 124 height 59
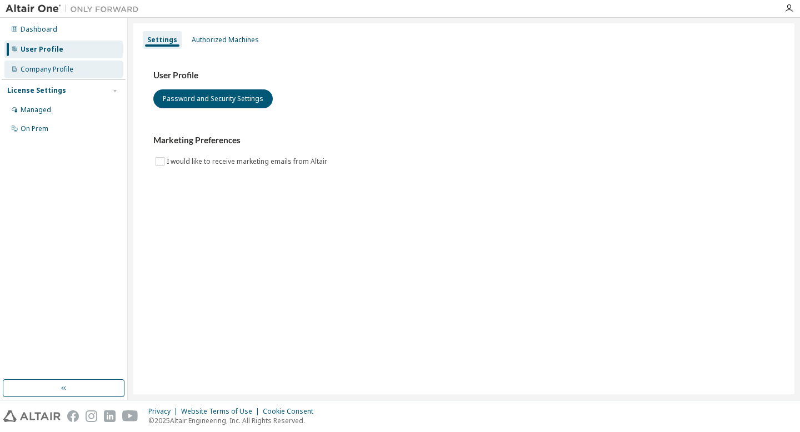
click at [79, 72] on div "Company Profile" at bounding box center [63, 70] width 118 height 18
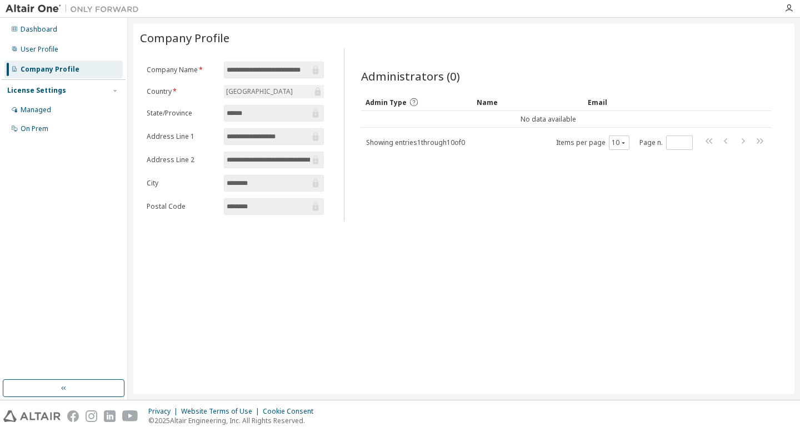
click at [80, 93] on div "License Settings" at bounding box center [63, 91] width 113 height 10
click at [78, 109] on div "Managed" at bounding box center [63, 110] width 118 height 18
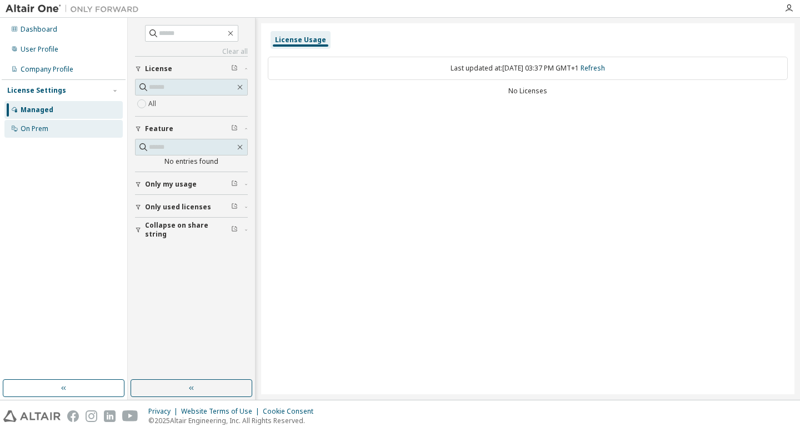
click at [59, 127] on div "On Prem" at bounding box center [63, 129] width 118 height 18
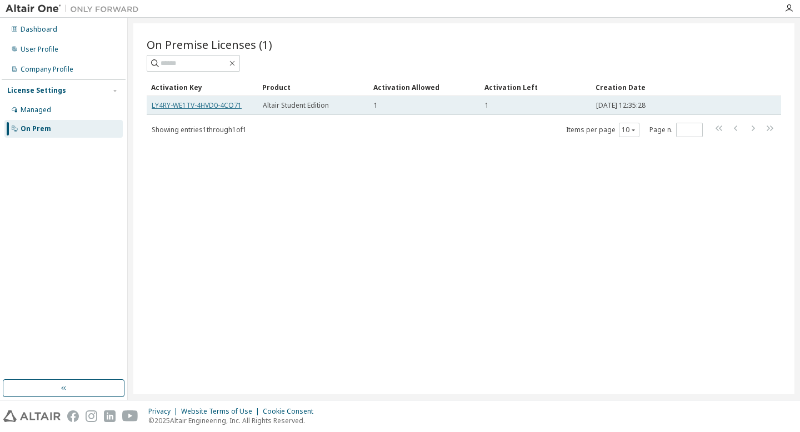
click at [232, 103] on link "LY4RY-WE1TV-4HVD0-4CO71" at bounding box center [197, 105] width 90 height 9
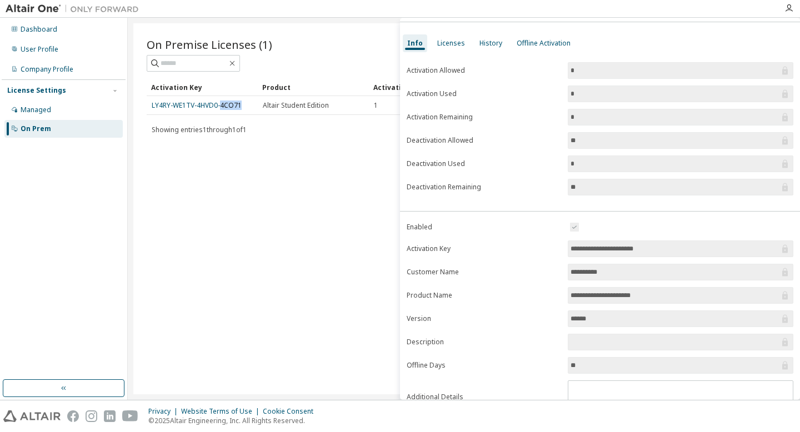
scroll to position [33, 0]
click at [454, 36] on div "Licenses" at bounding box center [451, 42] width 37 height 18
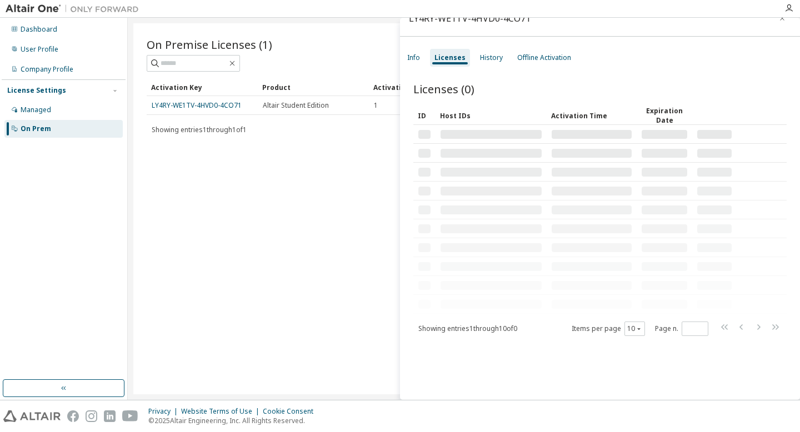
scroll to position [17, 0]
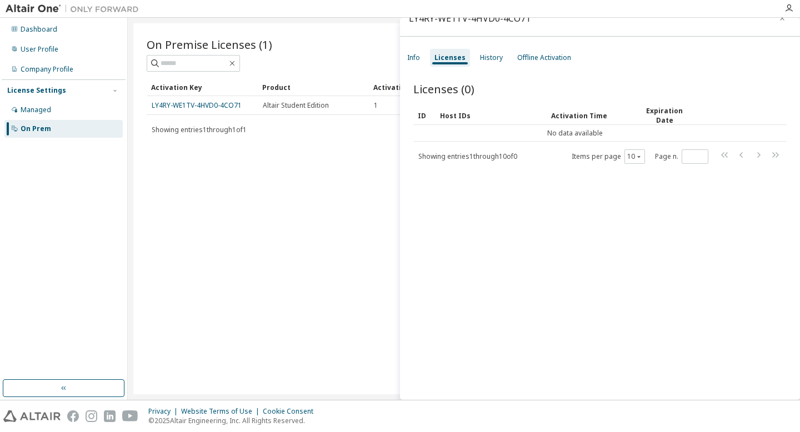
click at [512, 47] on div "LY4RY-WE1TV-4HVD0-4CO71 Info Licenses History Offline Activation Licenses (0) C…" at bounding box center [600, 209] width 400 height 382
click at [498, 49] on div "History" at bounding box center [492, 58] width 32 height 18
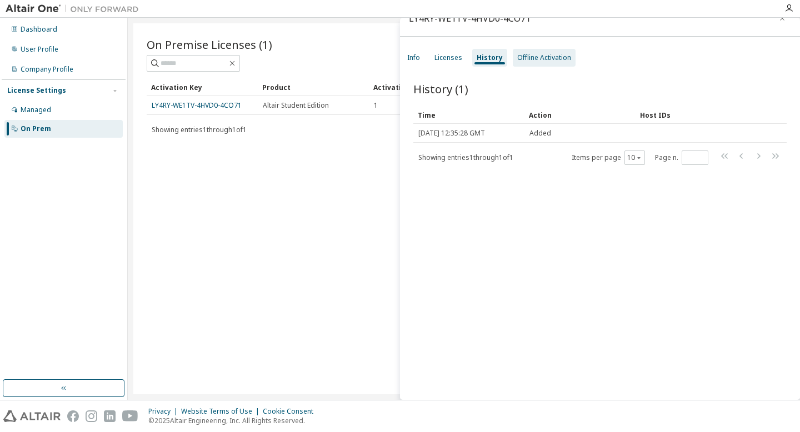
click at [538, 58] on div "Offline Activation" at bounding box center [544, 57] width 54 height 9
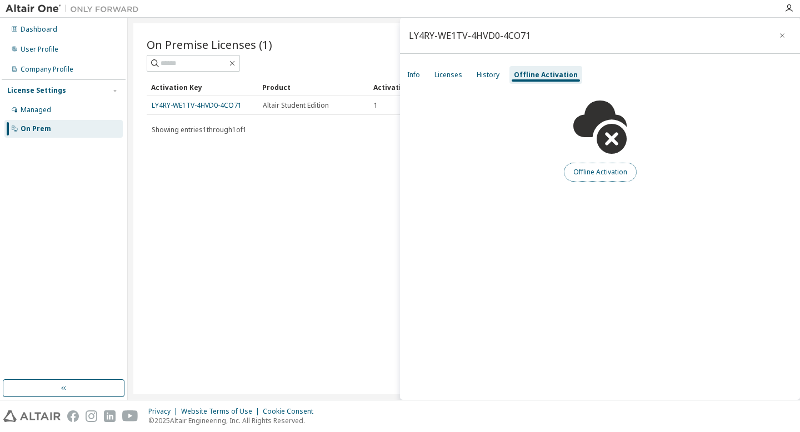
click at [595, 173] on button "Offline Activation" at bounding box center [600, 172] width 73 height 19
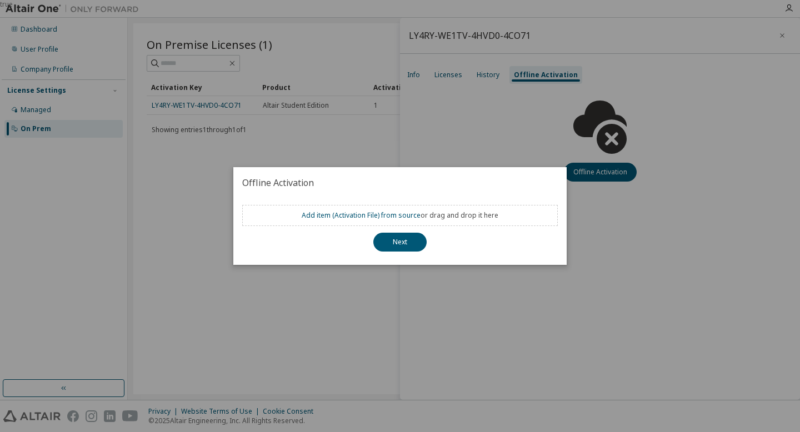
drag, startPoint x: 284, startPoint y: 218, endPoint x: 486, endPoint y: 203, distance: 202.3
click at [517, 213] on div "Add item ( Activation File ) from source or drag and drop it here" at bounding box center [400, 215] width 316 height 21
copy div "Add item ( Activation File ) from source or drag and drop it here"
click at [489, 157] on div "true" at bounding box center [400, 216] width 800 height 432
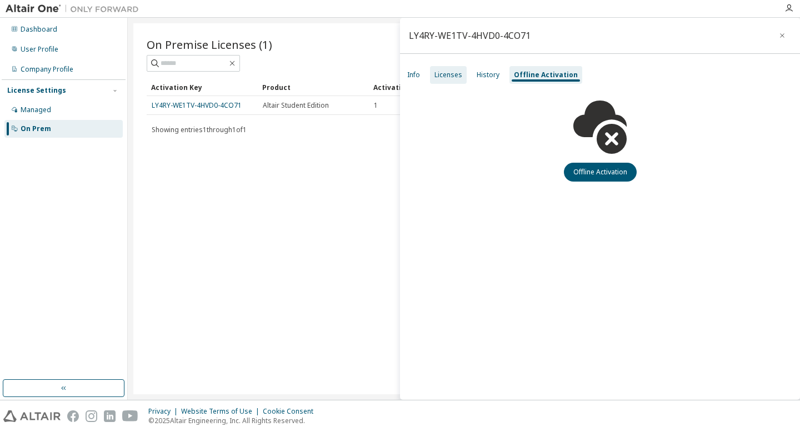
click at [441, 73] on div "Licenses" at bounding box center [449, 75] width 28 height 9
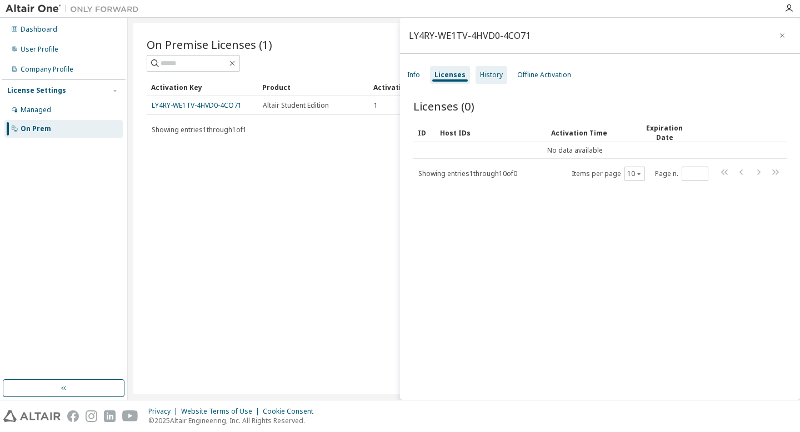
click at [491, 68] on div "History" at bounding box center [492, 75] width 32 height 18
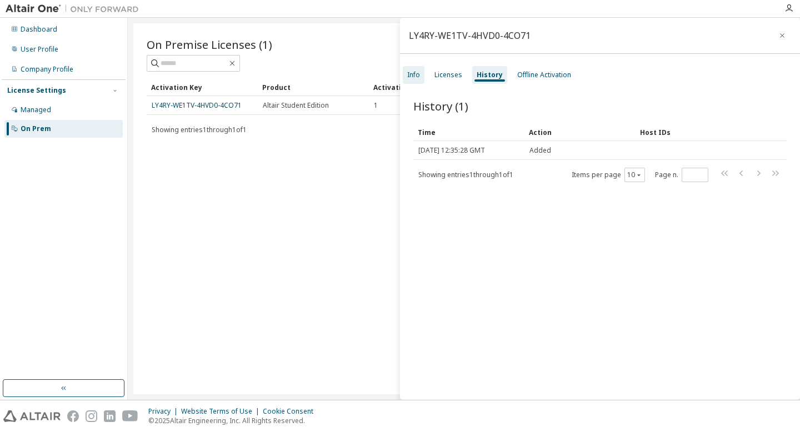
click at [419, 72] on div "Info" at bounding box center [413, 75] width 13 height 9
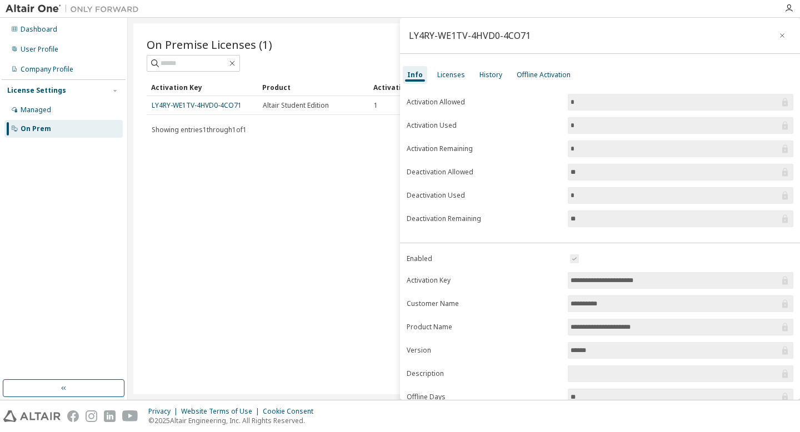
scroll to position [80, 0]
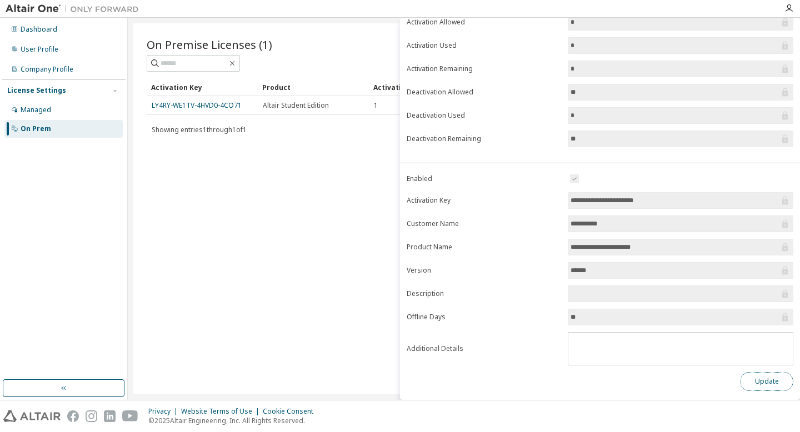
click at [752, 386] on button "Update" at bounding box center [766, 381] width 53 height 19
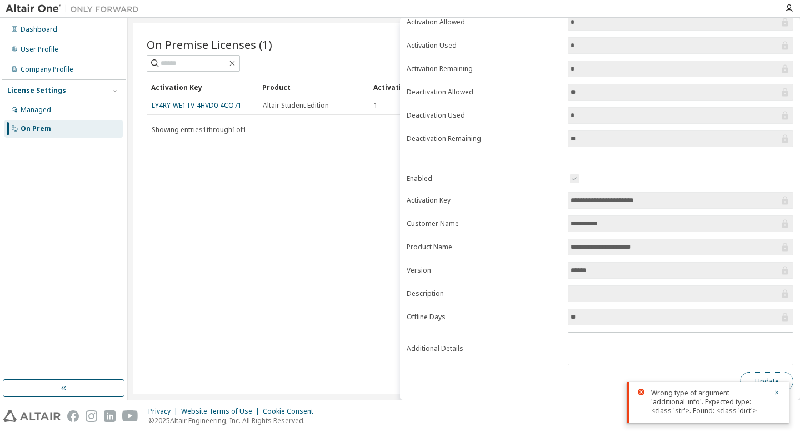
click at [751, 378] on button "Update" at bounding box center [766, 381] width 53 height 19
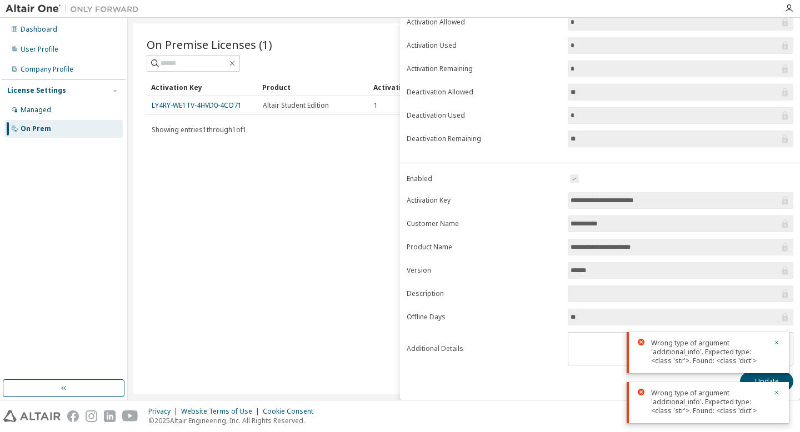
click at [634, 379] on div "Update" at bounding box center [600, 381] width 387 height 19
click at [572, 356] on textarea at bounding box center [680, 347] width 225 height 29
click at [578, 340] on textarea "To enrich screen reader interactions, please activate Accessibility in Grammarl…" at bounding box center [680, 347] width 225 height 29
click at [585, 321] on input "**" at bounding box center [675, 317] width 209 height 11
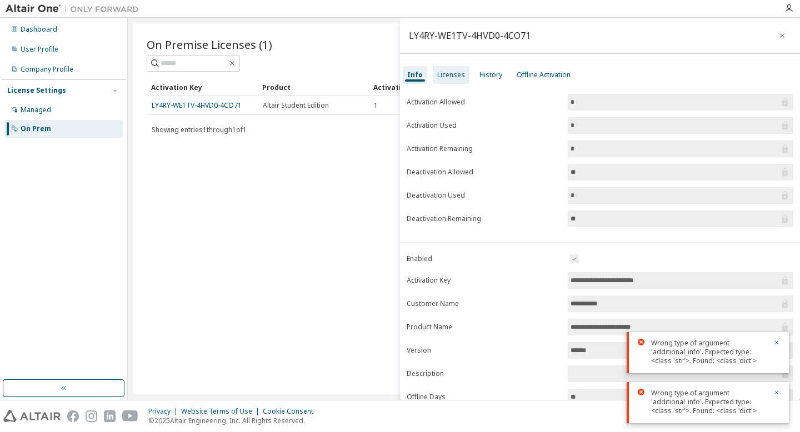
click at [460, 80] on div "Licenses" at bounding box center [451, 75] width 37 height 18
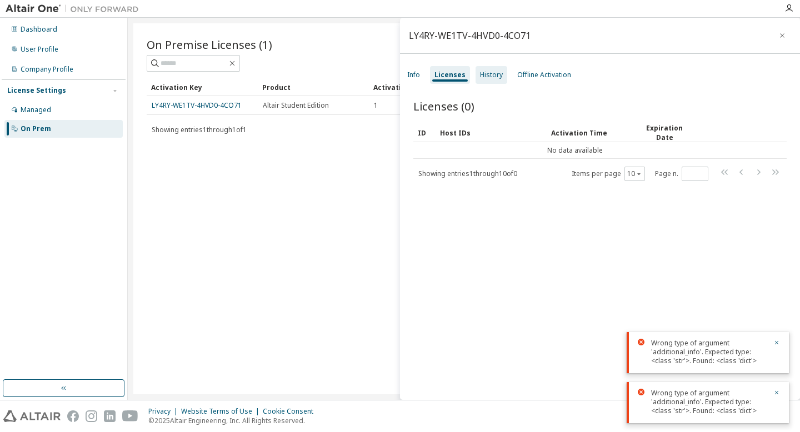
click at [484, 80] on div "History" at bounding box center [492, 75] width 32 height 18
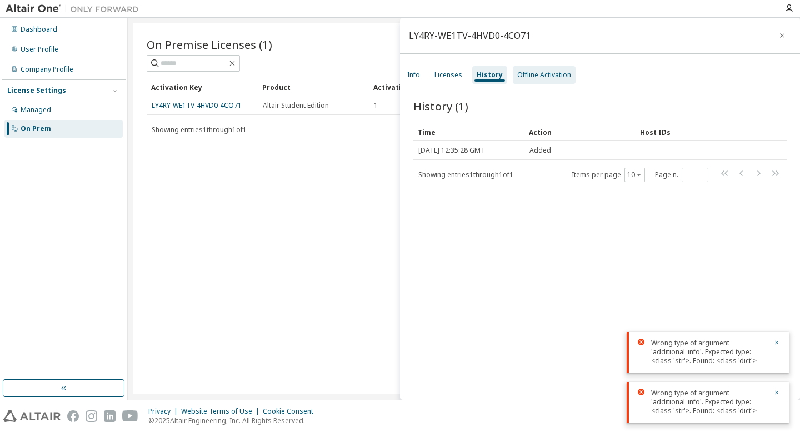
click at [526, 79] on div "Offline Activation" at bounding box center [544, 75] width 63 height 18
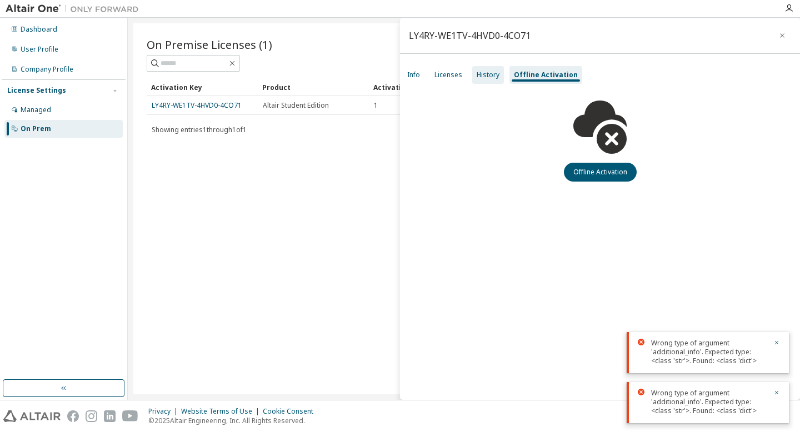
click at [493, 79] on div "History" at bounding box center [488, 75] width 23 height 9
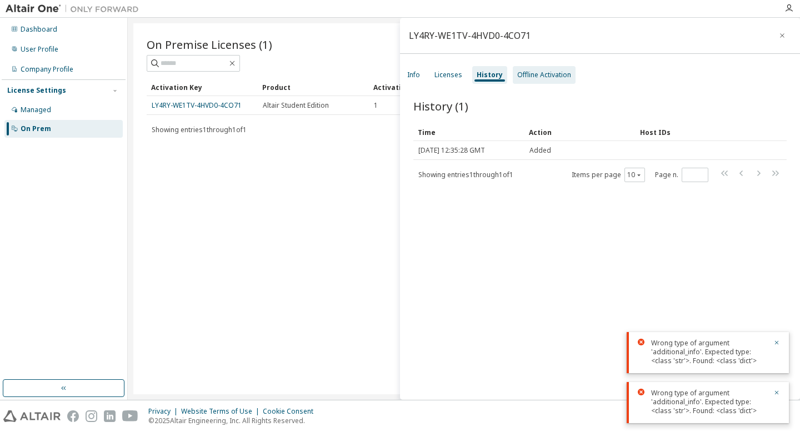
click at [528, 78] on div "Offline Activation" at bounding box center [544, 75] width 54 height 9
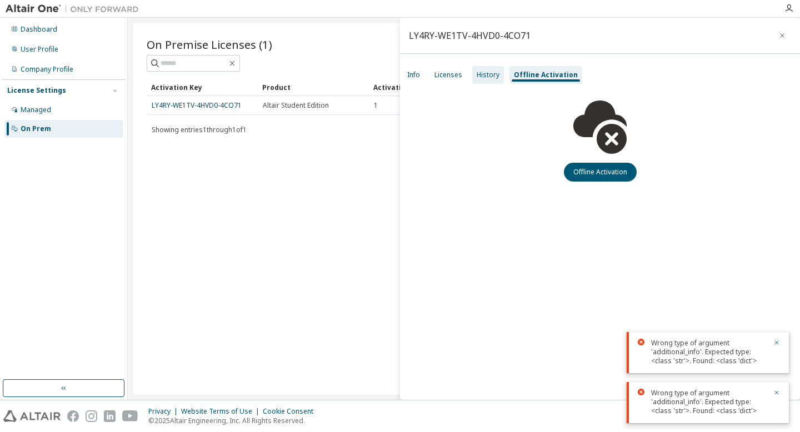
click at [490, 78] on div "History" at bounding box center [488, 75] width 23 height 9
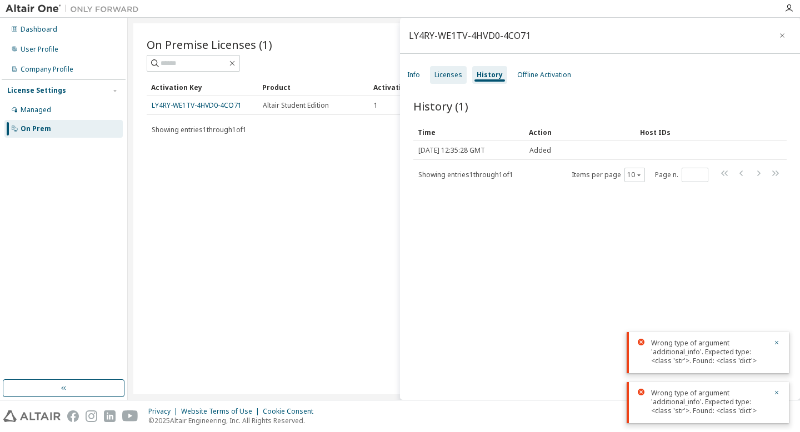
click at [445, 78] on div "Licenses" at bounding box center [449, 75] width 28 height 9
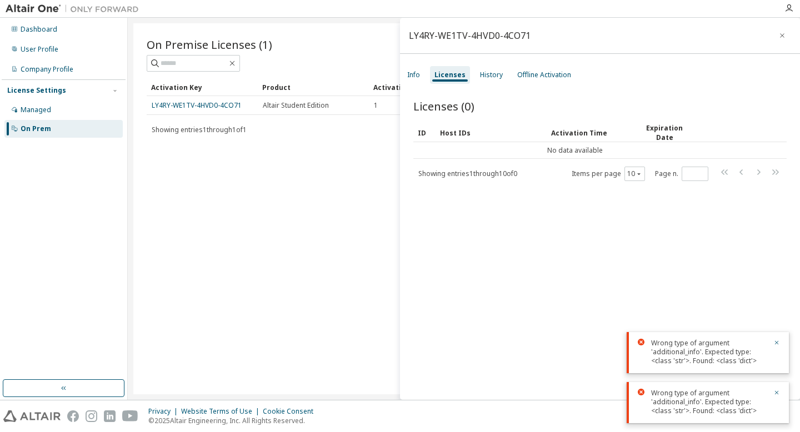
click at [425, 77] on div "Info Licenses History Offline Activation" at bounding box center [600, 75] width 400 height 20
click at [784, 36] on button "button" at bounding box center [783, 36] width 18 height 18
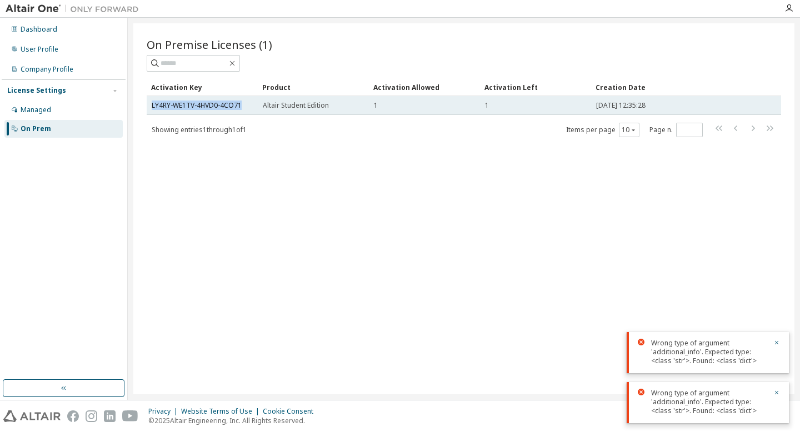
drag, startPoint x: 249, startPoint y: 106, endPoint x: 151, endPoint y: 106, distance: 98.4
click at [151, 106] on td "LY4RY-WE1TV-4HVD0-4CO71" at bounding box center [202, 105] width 111 height 19
copy link "LY4RY-WE1TV-4HVD0-4CO71"
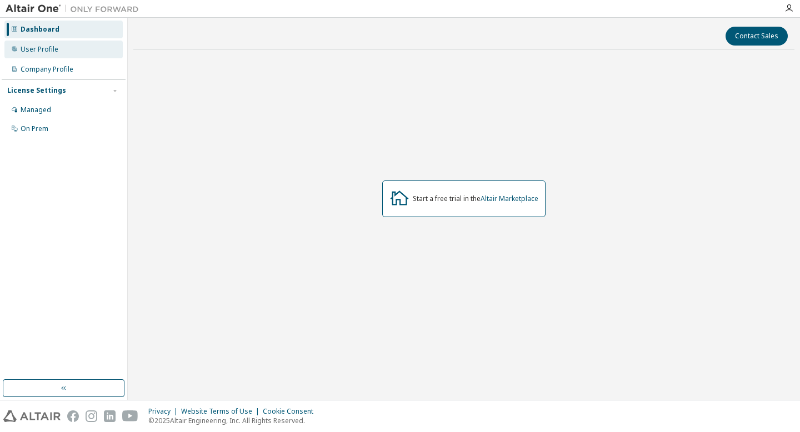
click at [63, 51] on div "User Profile" at bounding box center [63, 50] width 118 height 18
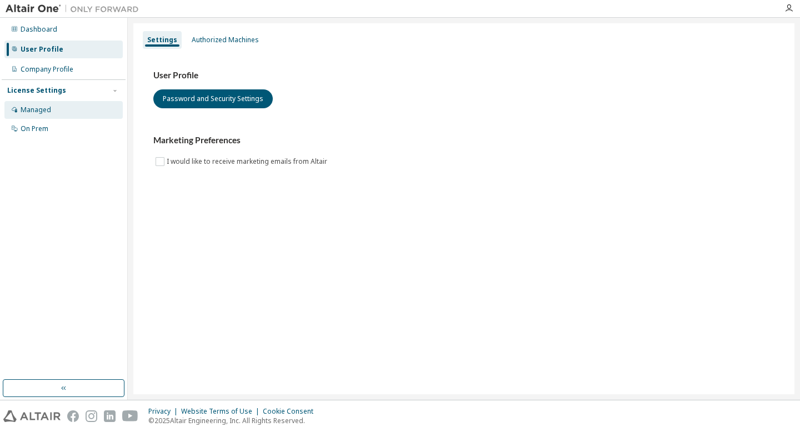
click at [39, 116] on div "Managed" at bounding box center [63, 110] width 118 height 18
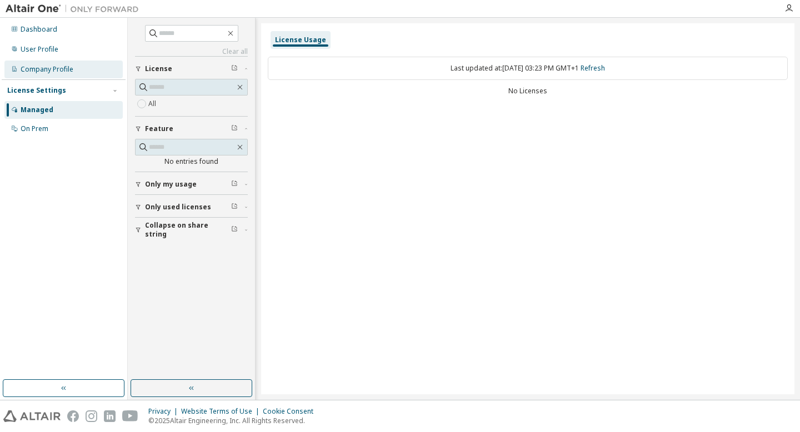
click at [76, 72] on div "Company Profile" at bounding box center [63, 70] width 118 height 18
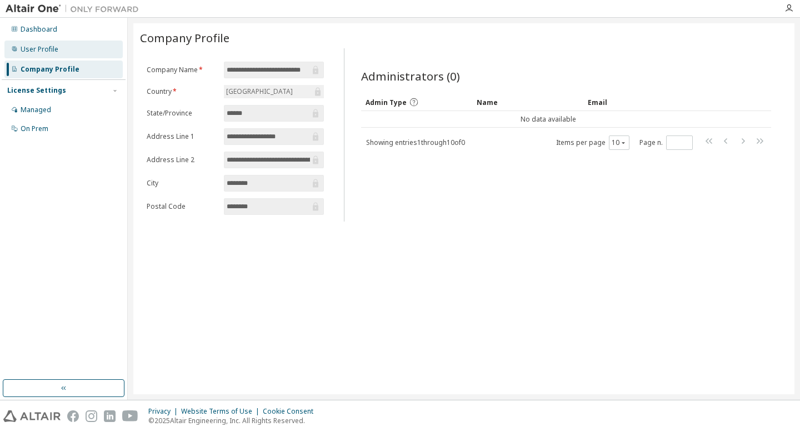
click at [64, 54] on div "User Profile" at bounding box center [63, 50] width 118 height 18
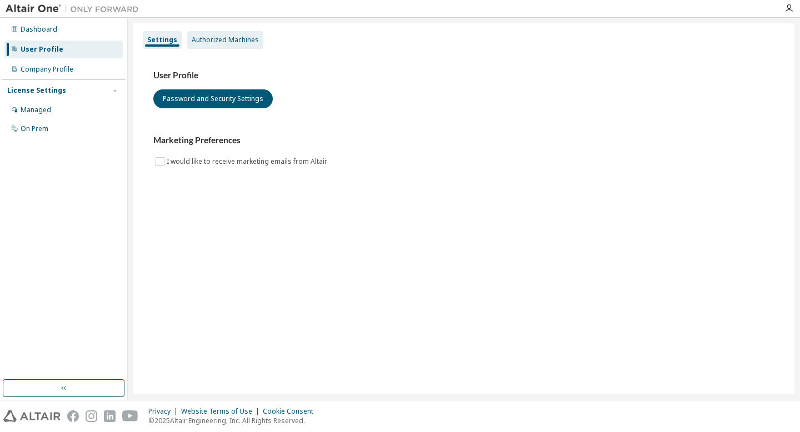
click at [208, 48] on div "Authorized Machines" at bounding box center [225, 40] width 76 height 18
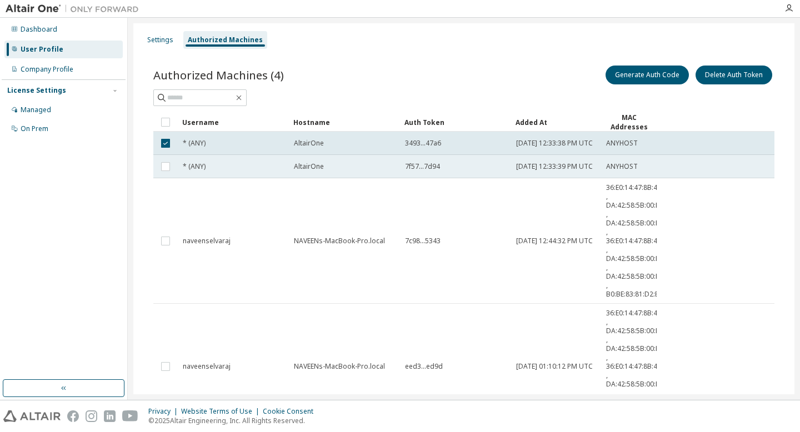
click at [167, 166] on td at bounding box center [165, 166] width 24 height 23
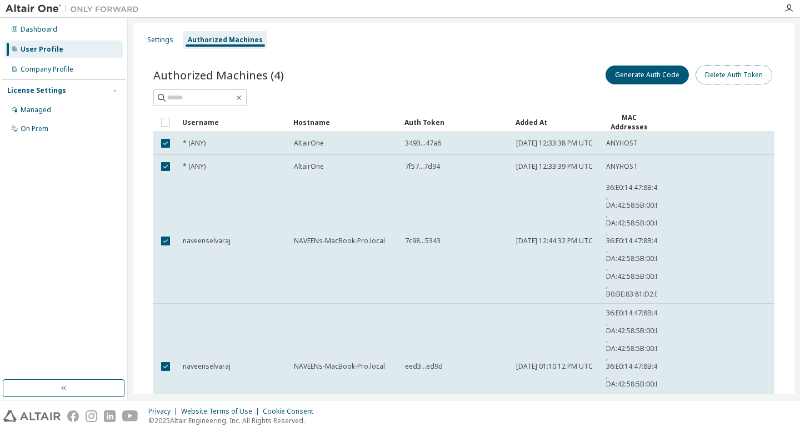
click at [749, 69] on button "Delete Auth Token" at bounding box center [734, 75] width 77 height 19
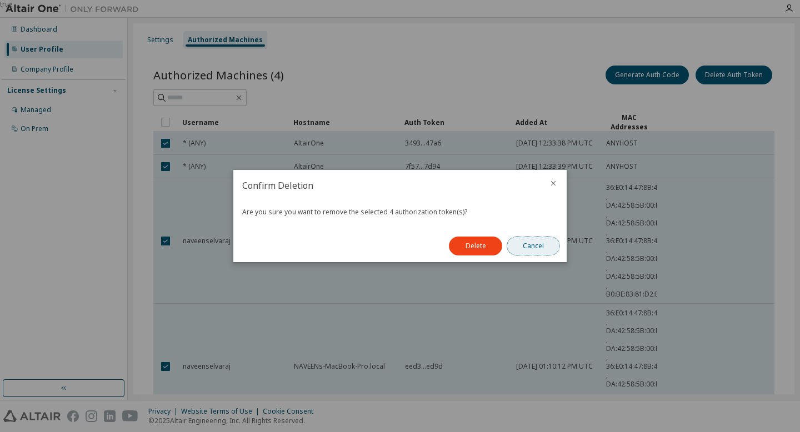
click at [543, 244] on button "Cancel" at bounding box center [533, 246] width 53 height 19
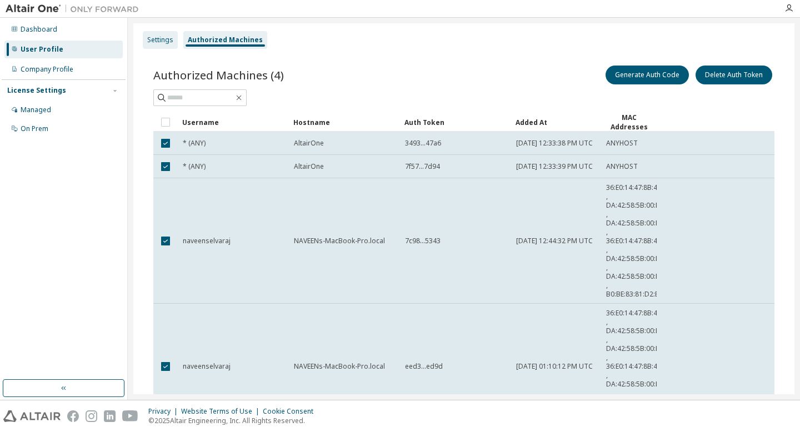
click at [168, 41] on div "Settings" at bounding box center [160, 40] width 26 height 9
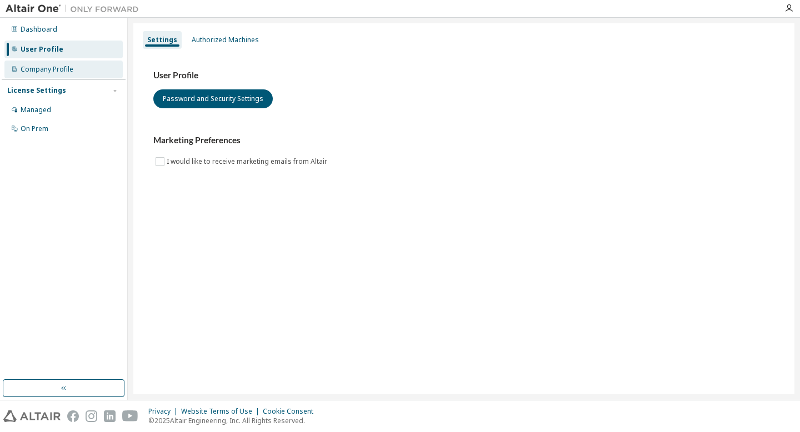
click at [93, 73] on div "Company Profile" at bounding box center [63, 70] width 118 height 18
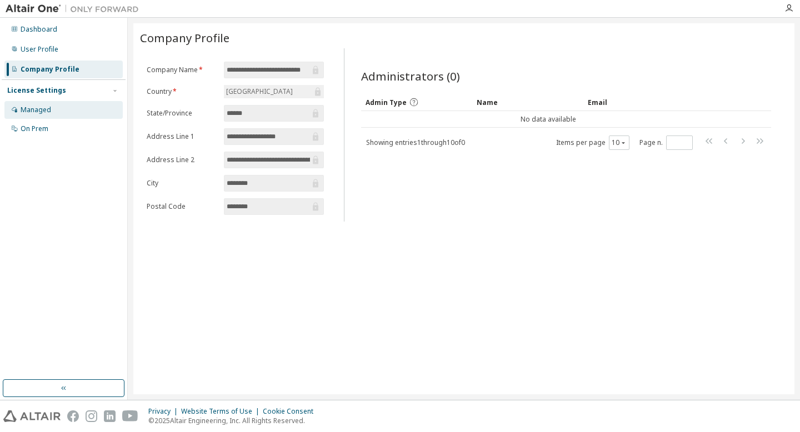
click at [63, 102] on div "Managed" at bounding box center [63, 110] width 118 height 18
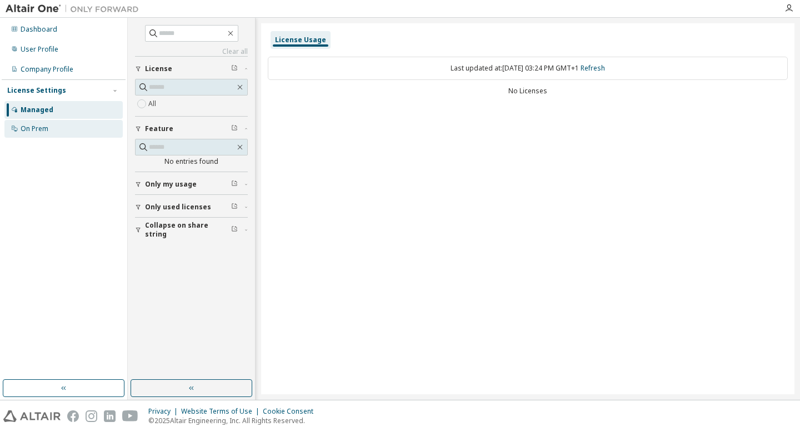
click at [66, 128] on div "On Prem" at bounding box center [63, 129] width 118 height 18
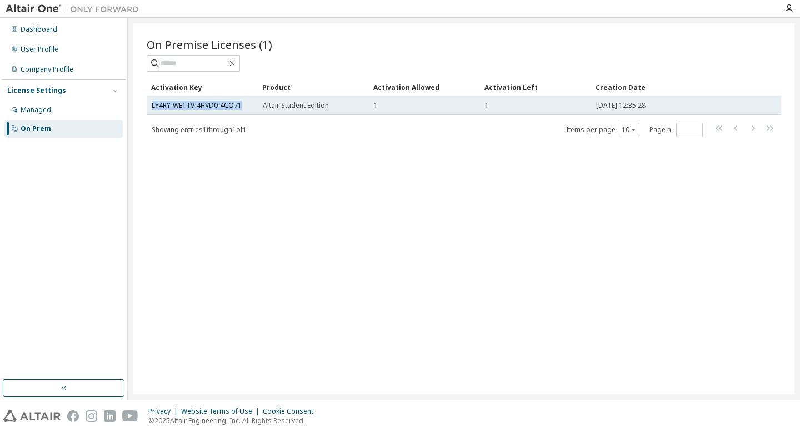
drag, startPoint x: 247, startPoint y: 104, endPoint x: 151, endPoint y: 108, distance: 96.8
click at [151, 108] on td "LY4RY-WE1TV-4HVD0-4CO71" at bounding box center [202, 105] width 111 height 19
copy link "LY4RY-WE1TV-4HVD0-4CO71"
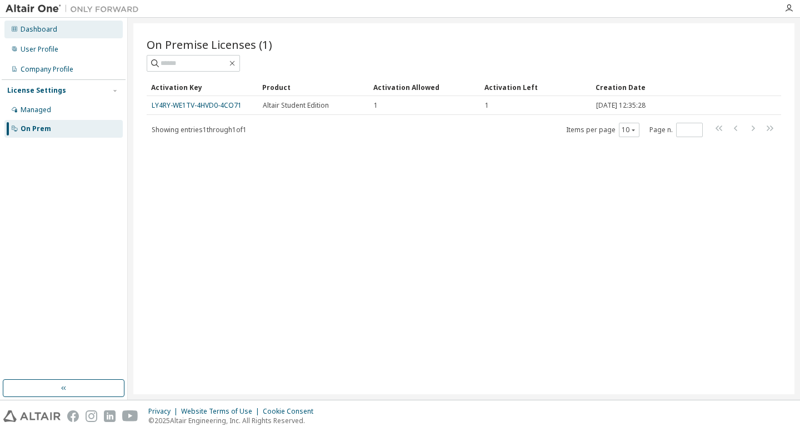
click at [89, 33] on div "Dashboard" at bounding box center [63, 30] width 118 height 18
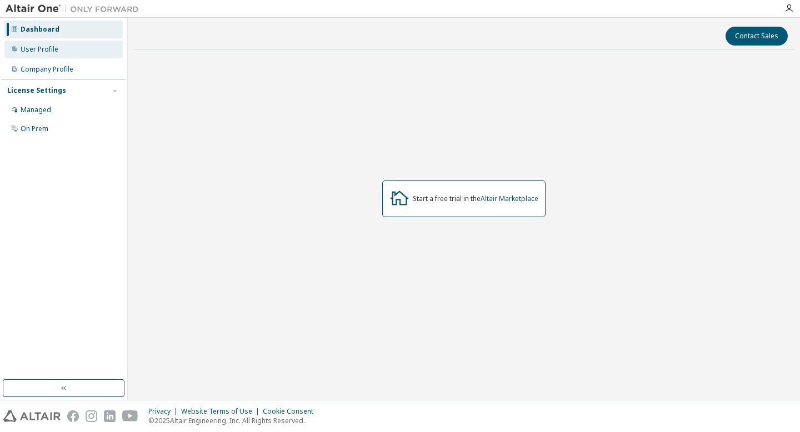
click at [86, 52] on div "User Profile" at bounding box center [63, 50] width 118 height 18
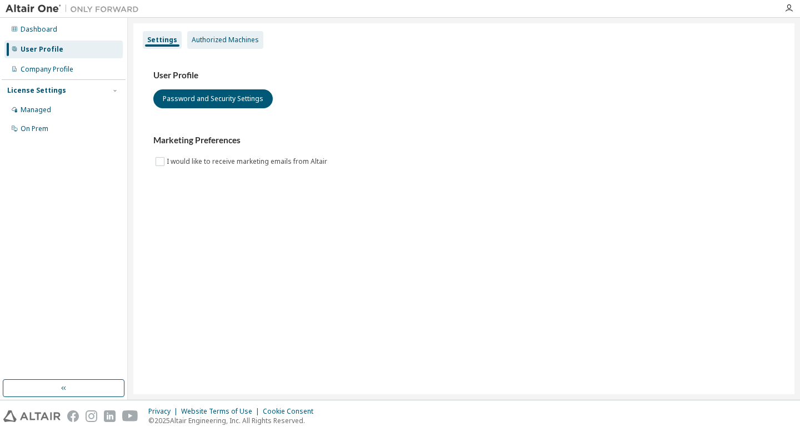
click at [209, 39] on div "Authorized Machines" at bounding box center [225, 40] width 67 height 9
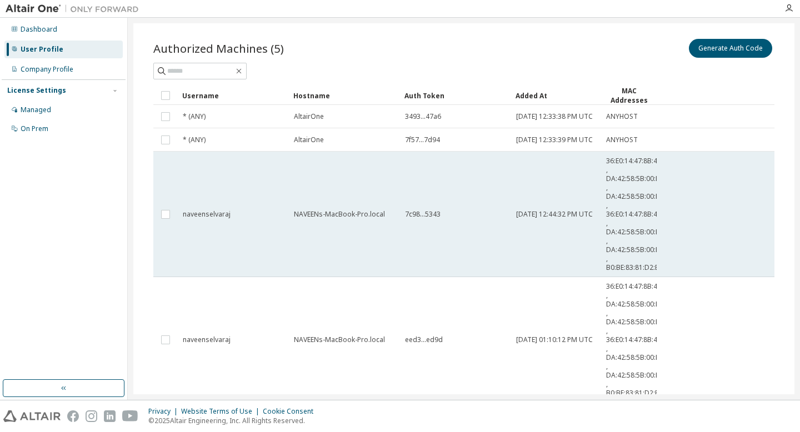
scroll to position [25, 0]
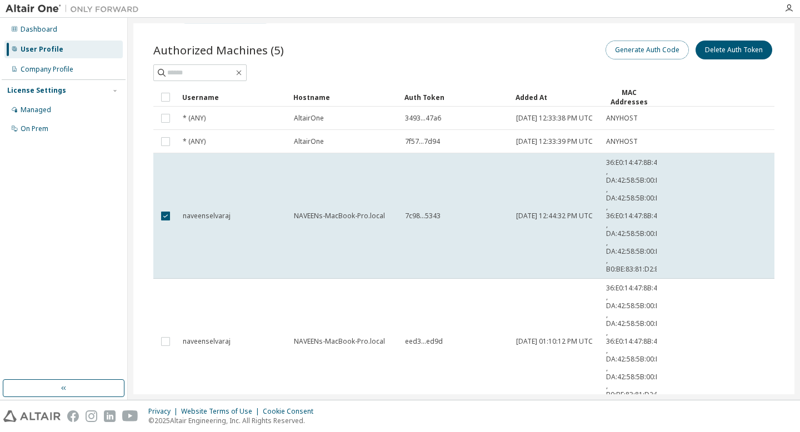
click at [658, 48] on button "Generate Auth Code" at bounding box center [647, 50] width 83 height 19
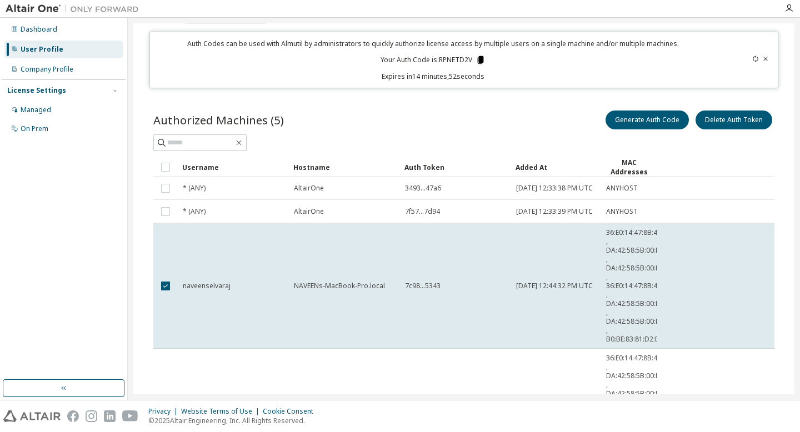
click at [478, 61] on icon at bounding box center [481, 60] width 6 height 8
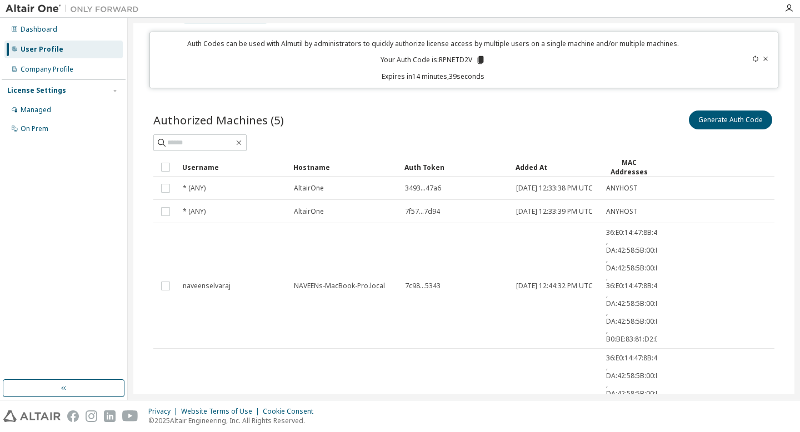
scroll to position [0, 0]
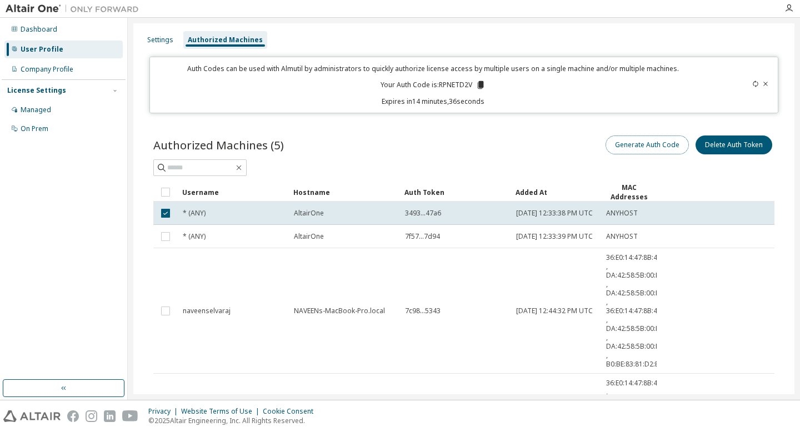
click at [637, 142] on button "Generate Auth Code" at bounding box center [647, 145] width 83 height 19
click at [482, 85] on icon at bounding box center [481, 85] width 10 height 10
click at [762, 81] on icon at bounding box center [765, 84] width 7 height 7
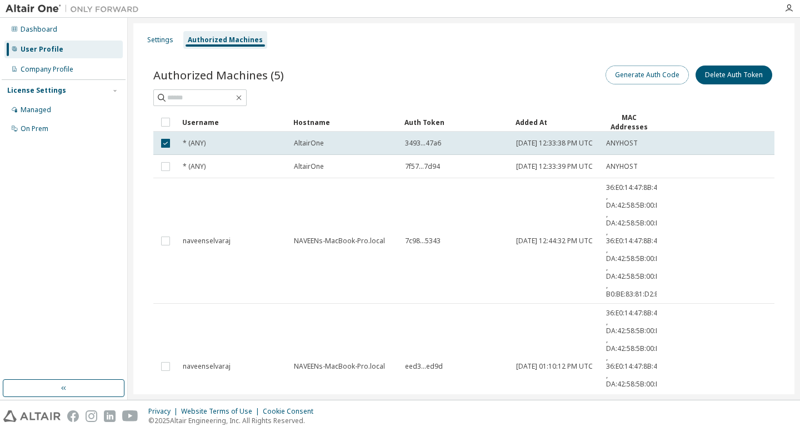
click at [672, 76] on button "Generate Auth Code" at bounding box center [647, 75] width 83 height 19
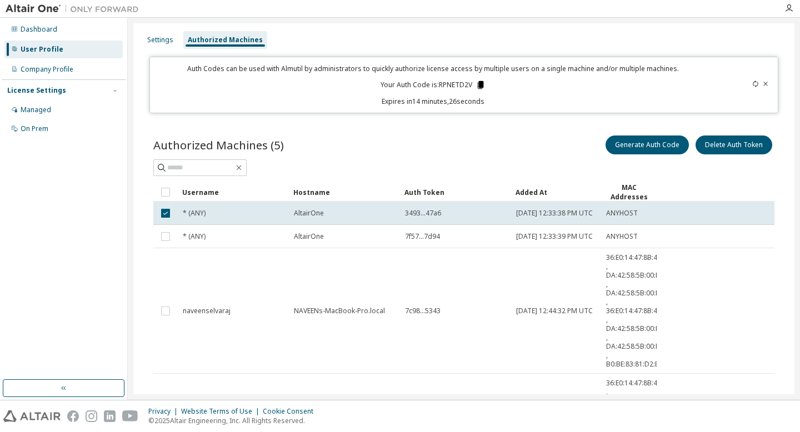
click at [478, 83] on icon at bounding box center [481, 85] width 6 height 8
click at [77, 114] on div "Managed" at bounding box center [63, 110] width 118 height 18
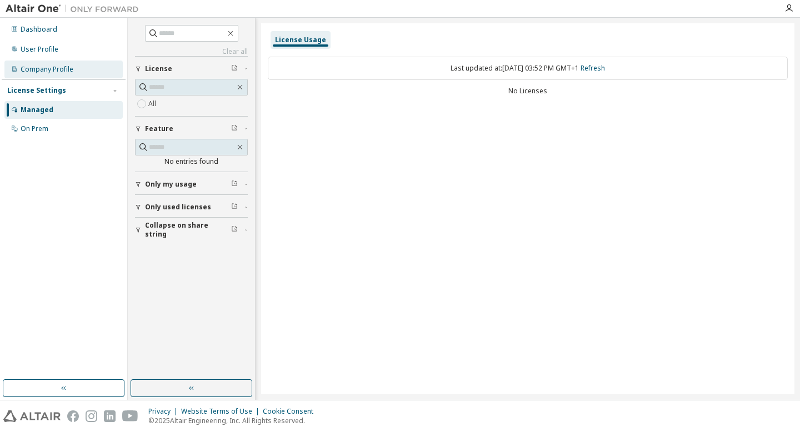
click at [66, 71] on div "Company Profile" at bounding box center [47, 69] width 53 height 9
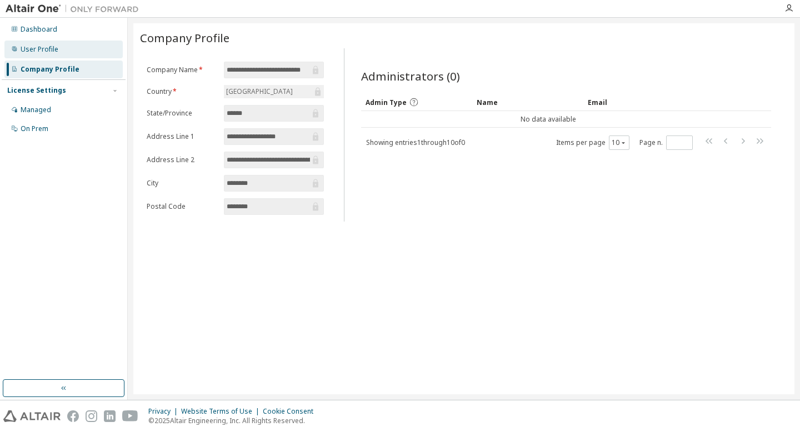
click at [57, 54] on div "User Profile" at bounding box center [63, 50] width 118 height 18
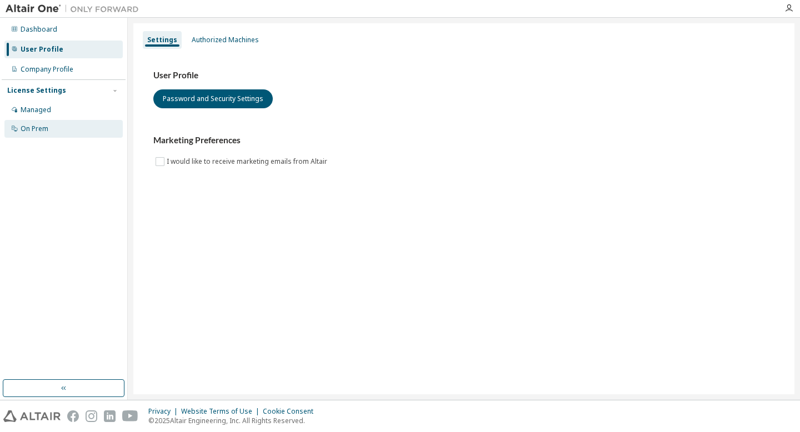
click at [58, 132] on div "On Prem" at bounding box center [63, 129] width 118 height 18
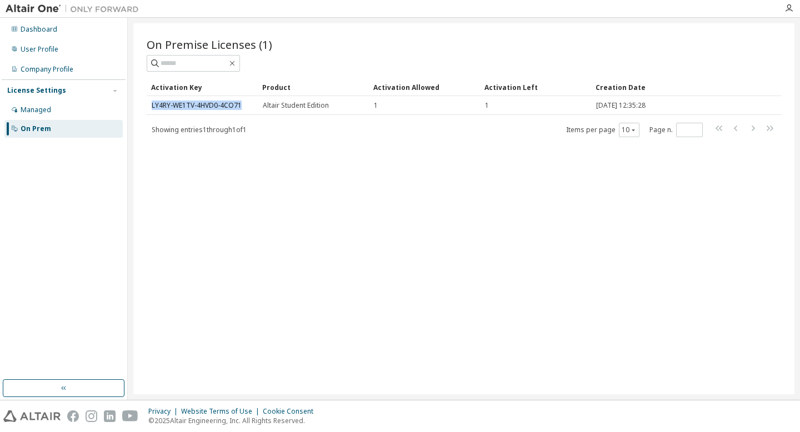
drag, startPoint x: 248, startPoint y: 103, endPoint x: 146, endPoint y: 102, distance: 102.8
click at [147, 103] on td "LY4RY-WE1TV-4HVD0-4CO71" at bounding box center [202, 105] width 111 height 19
copy link "LY4RY-WE1TV-4HVD0-4CO71"
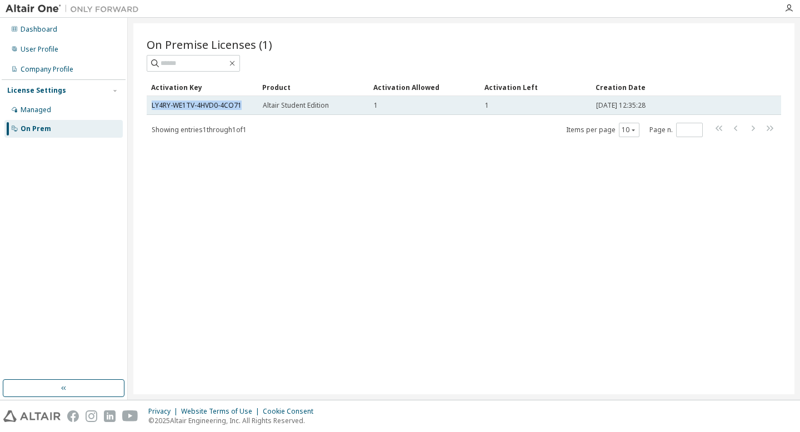
click at [307, 104] on span "Altair Student Edition" at bounding box center [296, 105] width 66 height 9
click at [318, 104] on span "Altair Student Edition" at bounding box center [296, 105] width 66 height 9
click at [225, 111] on td "LY4RY-WE1TV-4HVD0-4CO71" at bounding box center [202, 105] width 111 height 19
click at [224, 105] on link "LY4RY-WE1TV-4HVD0-4CO71" at bounding box center [197, 105] width 90 height 9
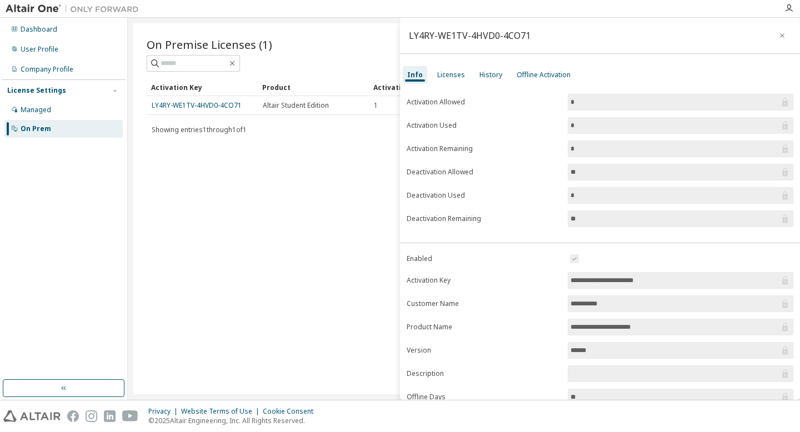
click at [512, 83] on div "Offline Activation" at bounding box center [543, 75] width 63 height 18
click at [517, 81] on div "Offline Activation" at bounding box center [543, 75] width 63 height 18
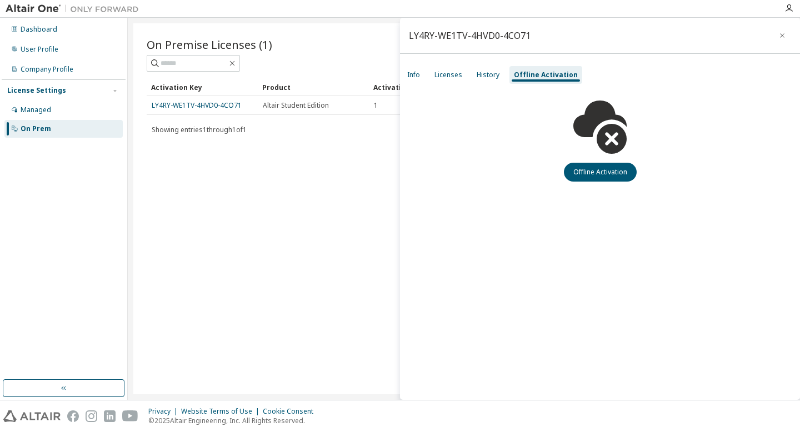
click at [500, 84] on div "Info Licenses History Offline Activation" at bounding box center [600, 75] width 400 height 20
click at [487, 82] on div "History" at bounding box center [488, 75] width 32 height 18
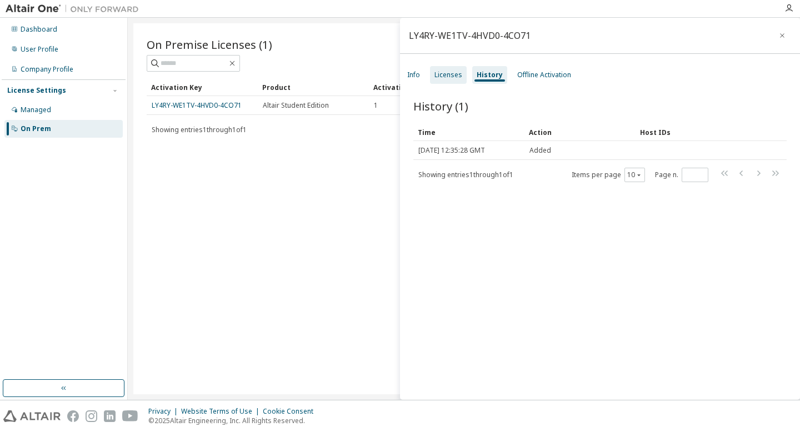
click at [455, 76] on div "Licenses" at bounding box center [449, 75] width 28 height 9
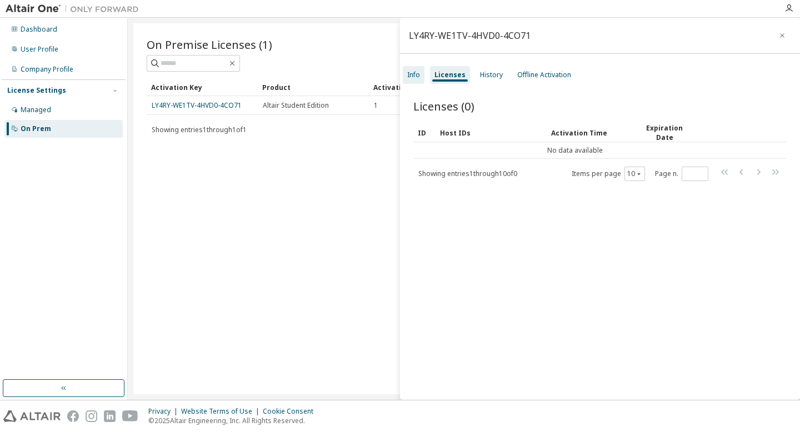
click at [418, 78] on div "Info" at bounding box center [413, 75] width 13 height 9
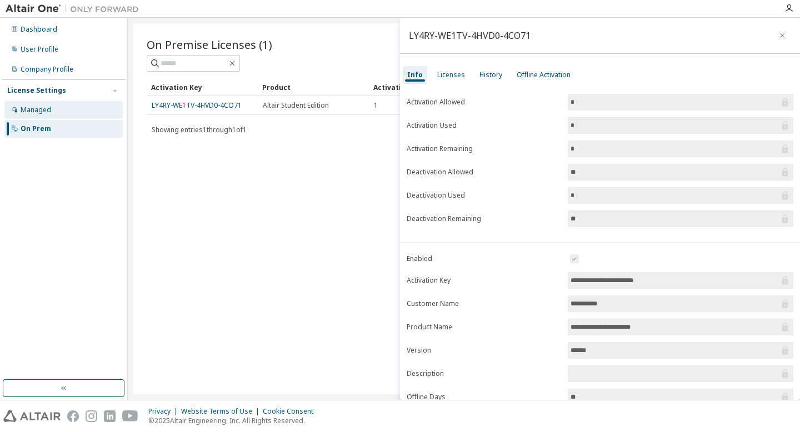
click at [61, 109] on div "Managed" at bounding box center [63, 110] width 118 height 18
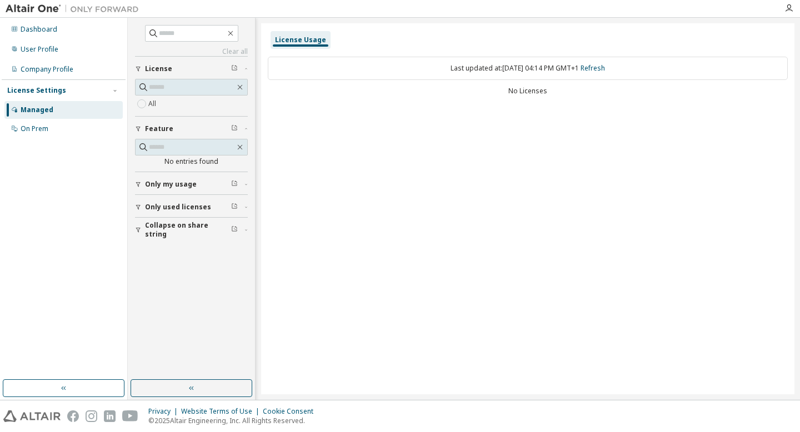
click at [331, 60] on div "Last updated at: [DATE] 04:14 PM GMT+1 Refresh" at bounding box center [528, 68] width 520 height 23
click at [68, 69] on div "Company Profile" at bounding box center [47, 69] width 53 height 9
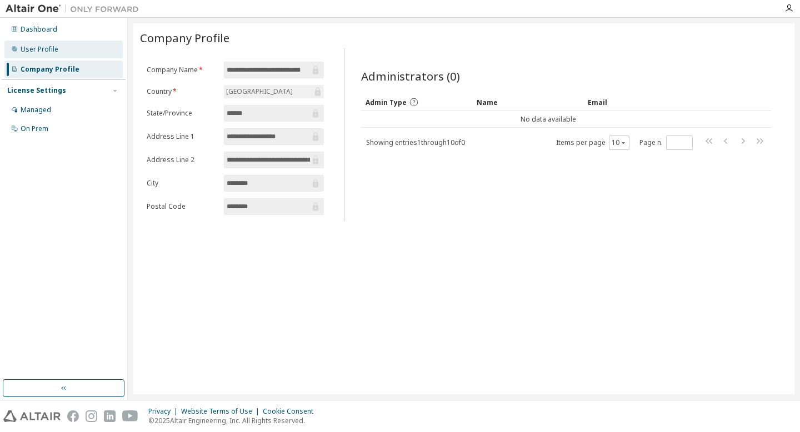
click at [47, 56] on div "User Profile" at bounding box center [63, 50] width 118 height 18
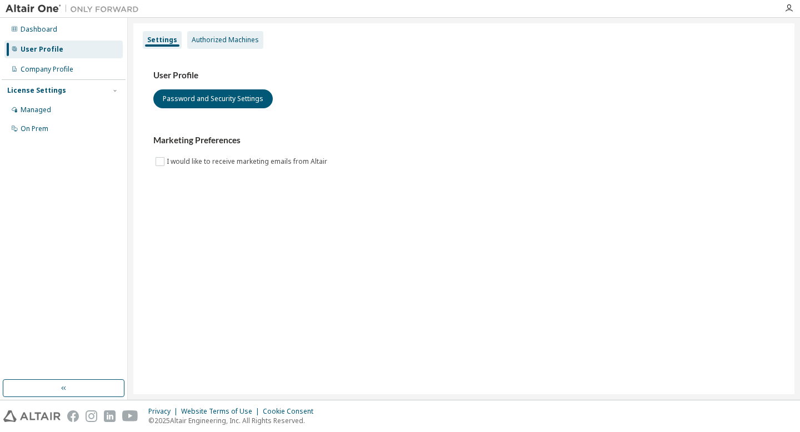
click at [225, 38] on div "Authorized Machines" at bounding box center [225, 40] width 67 height 9
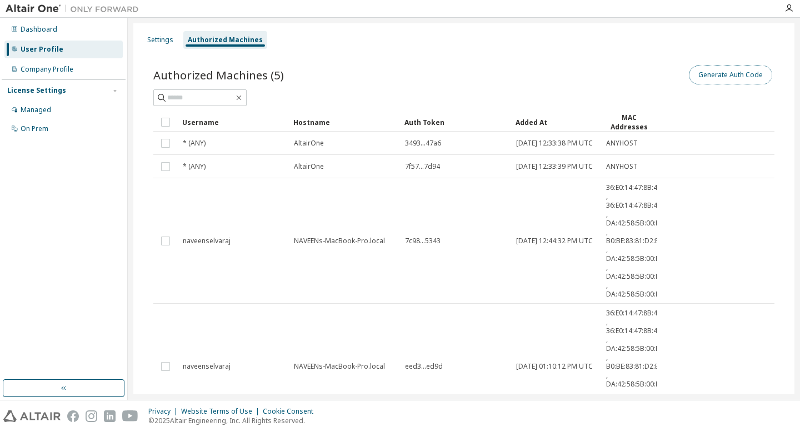
click at [712, 76] on button "Generate Auth Code" at bounding box center [730, 75] width 83 height 19
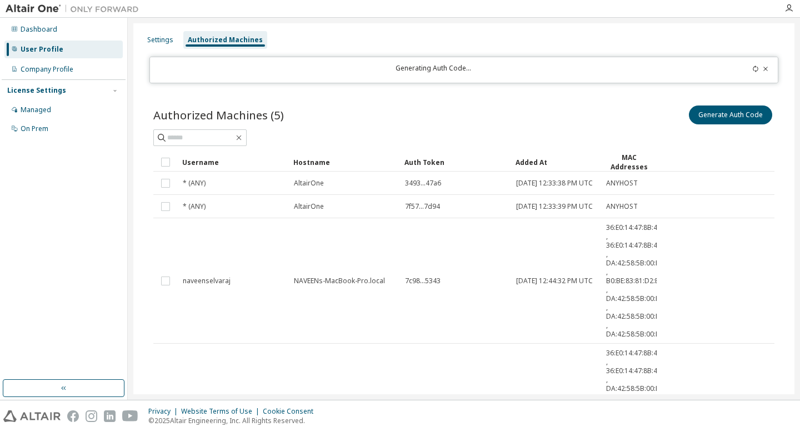
click at [468, 71] on div "Generating Auth Code..." at bounding box center [433, 70] width 553 height 12
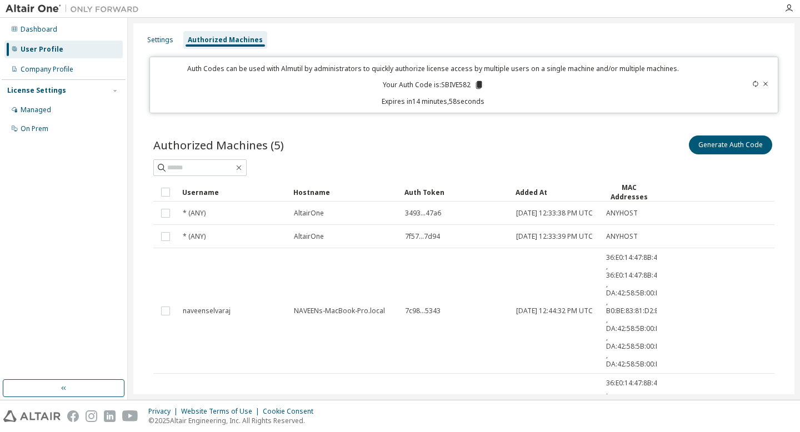
click at [477, 85] on icon at bounding box center [479, 85] width 6 height 8
click at [93, 35] on div "Dashboard" at bounding box center [63, 30] width 118 height 18
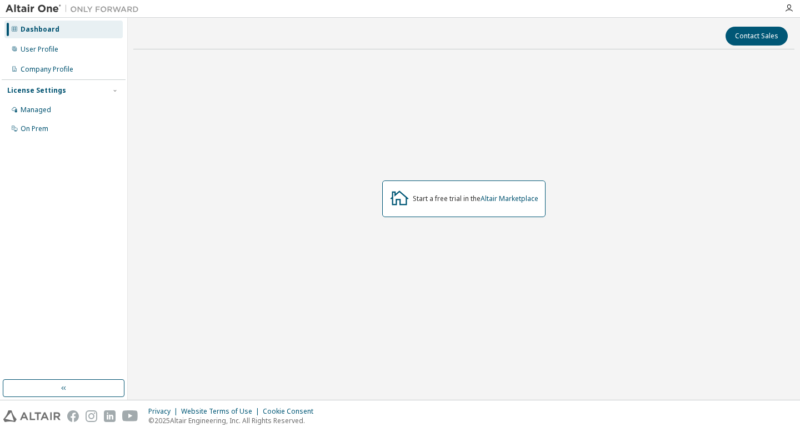
click at [502, 208] on div "Start a free trial in the Altair Marketplace" at bounding box center [463, 199] width 163 height 37
click at [766, 44] on button "Contact Sales" at bounding box center [757, 36] width 62 height 19
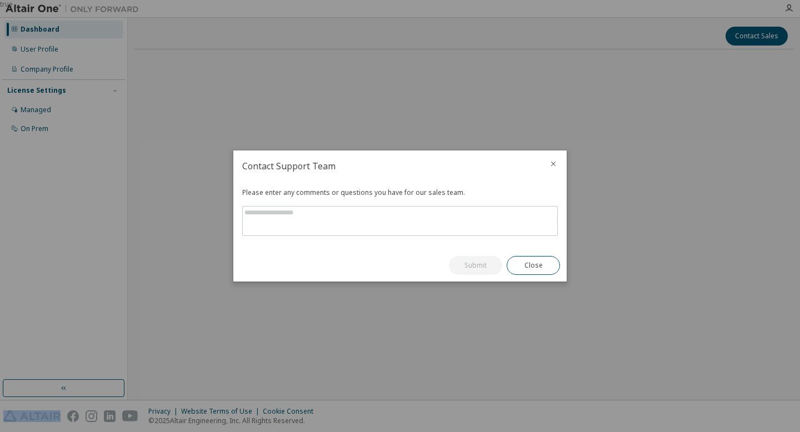
click at [555, 166] on icon "close" at bounding box center [553, 164] width 5 height 5
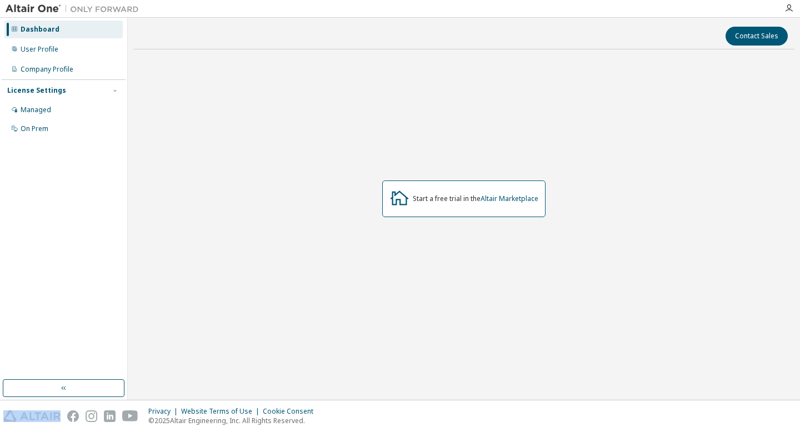
click at [43, 8] on img at bounding box center [75, 8] width 139 height 11
click at [34, 52] on div "User Profile" at bounding box center [40, 49] width 38 height 9
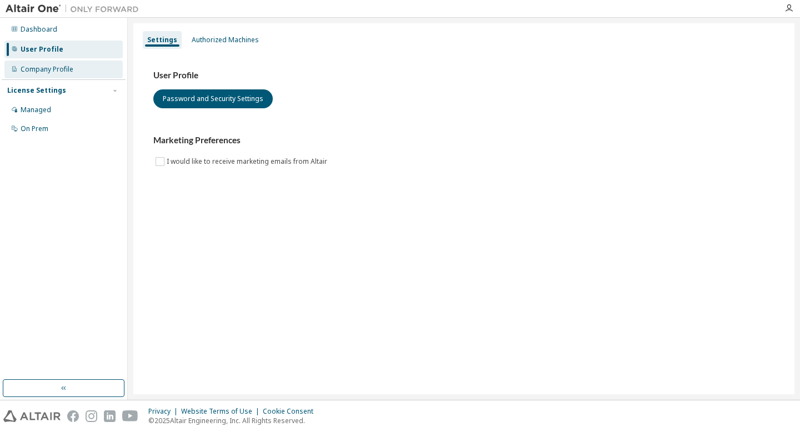
click at [51, 71] on div "Company Profile" at bounding box center [47, 69] width 53 height 9
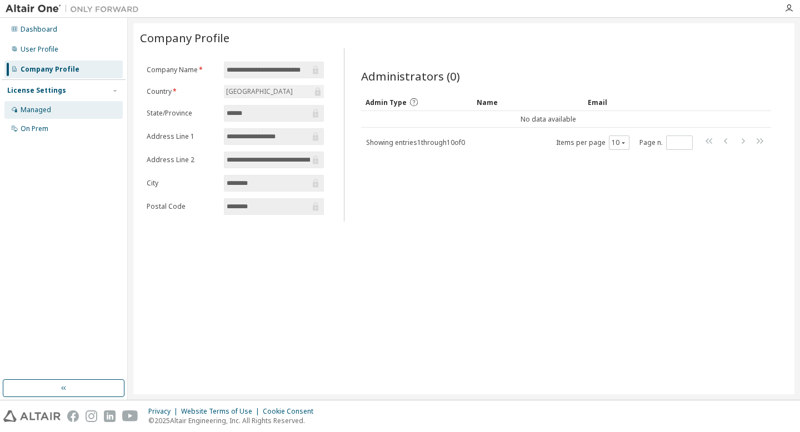
click at [66, 102] on div "Managed" at bounding box center [63, 110] width 118 height 18
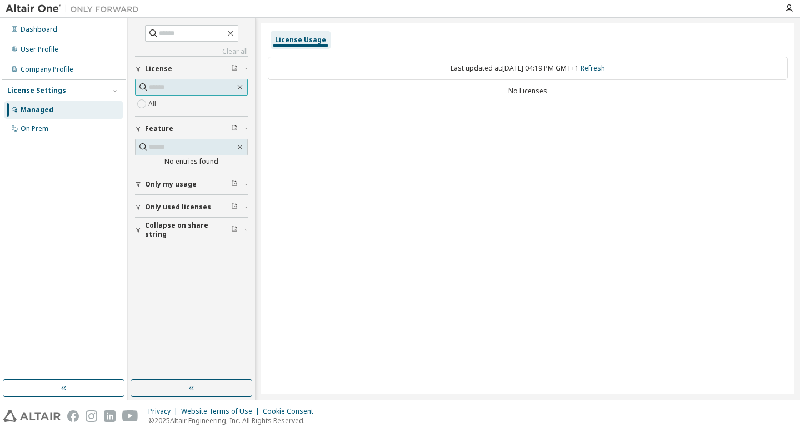
click at [197, 94] on span at bounding box center [191, 87] width 113 height 17
click at [200, 188] on div "Only my usage" at bounding box center [194, 184] width 99 height 9
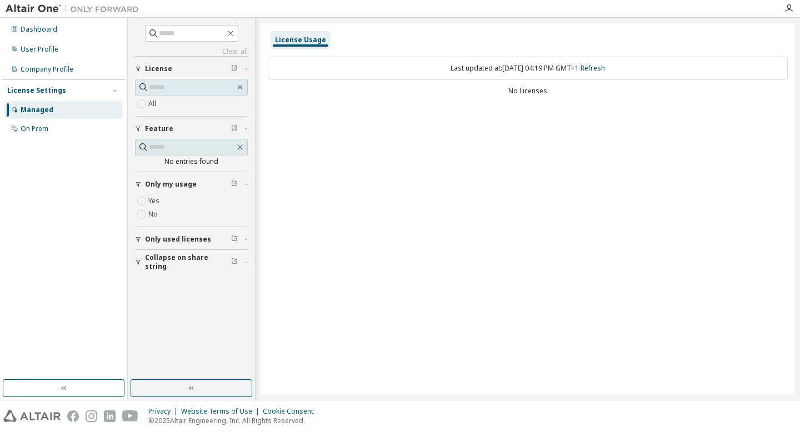
click at [189, 64] on button "License" at bounding box center [191, 69] width 113 height 24
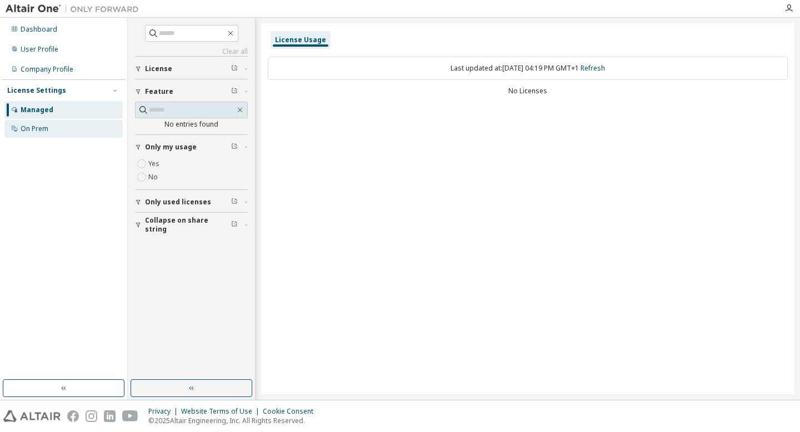
click at [80, 122] on div "On Prem" at bounding box center [63, 129] width 118 height 18
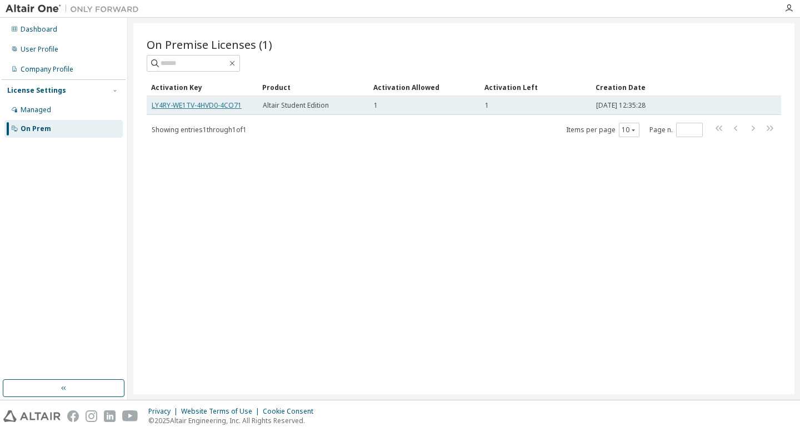
click at [209, 105] on link "LY4RY-WE1TV-4HVD0-4CO71" at bounding box center [197, 105] width 90 height 9
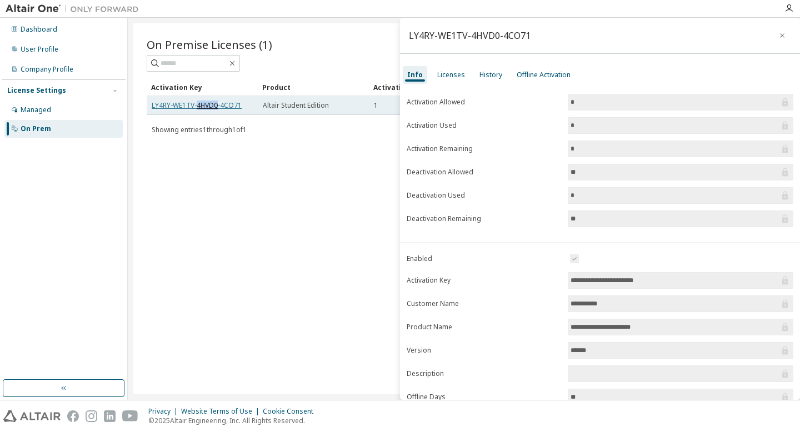
click at [209, 105] on link "LY4RY-WE1TV-4HVD0-4CO71" at bounding box center [197, 105] width 90 height 9
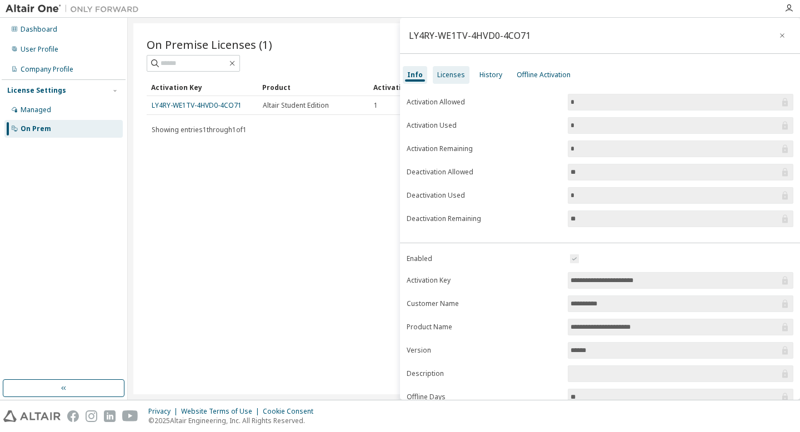
click at [454, 71] on div "Licenses" at bounding box center [451, 75] width 28 height 9
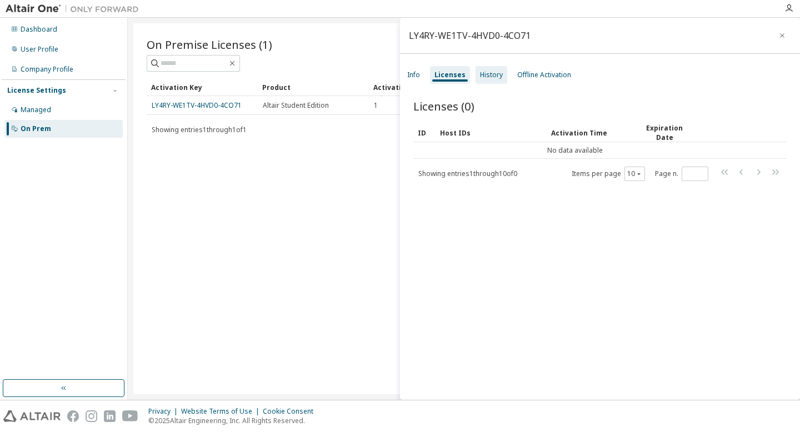
click at [503, 72] on div "History" at bounding box center [492, 75] width 32 height 18
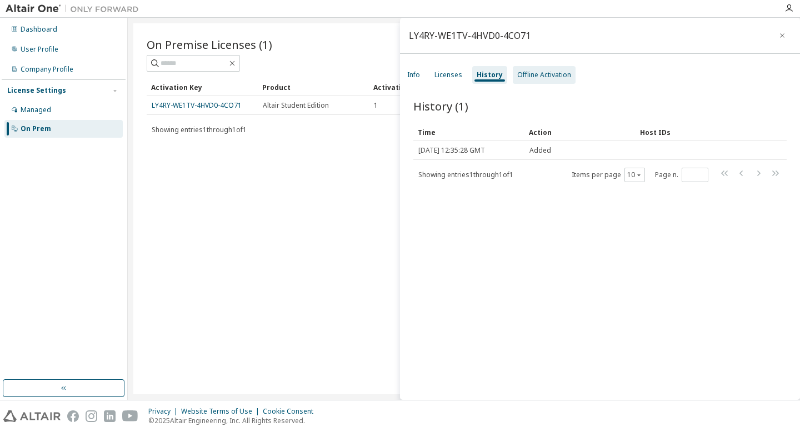
click at [540, 71] on div "Offline Activation" at bounding box center [544, 75] width 54 height 9
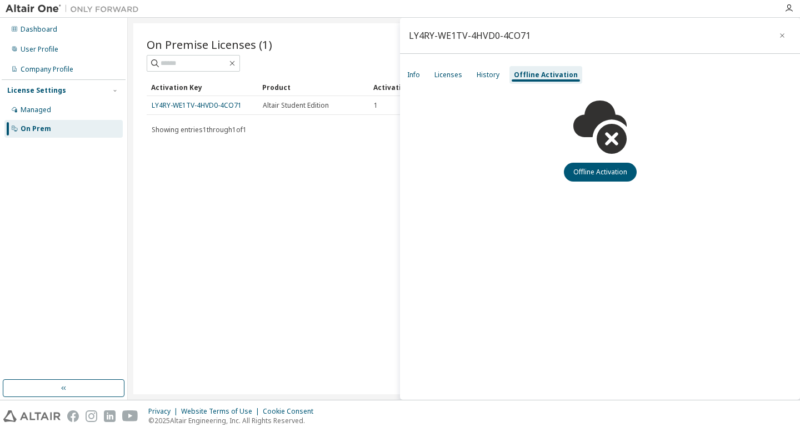
click at [540, 71] on div "Offline Activation" at bounding box center [546, 75] width 64 height 9
click at [609, 166] on button "Offline Activation" at bounding box center [600, 172] width 73 height 19
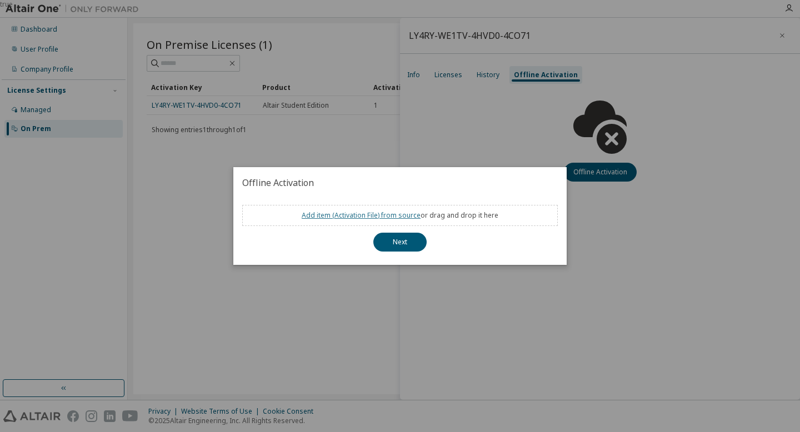
click at [396, 219] on link "Add item ( Activation File ) from source" at bounding box center [361, 215] width 119 height 9
click at [403, 244] on button "Next" at bounding box center [399, 242] width 53 height 19
click at [406, 123] on div "true" at bounding box center [400, 216] width 800 height 432
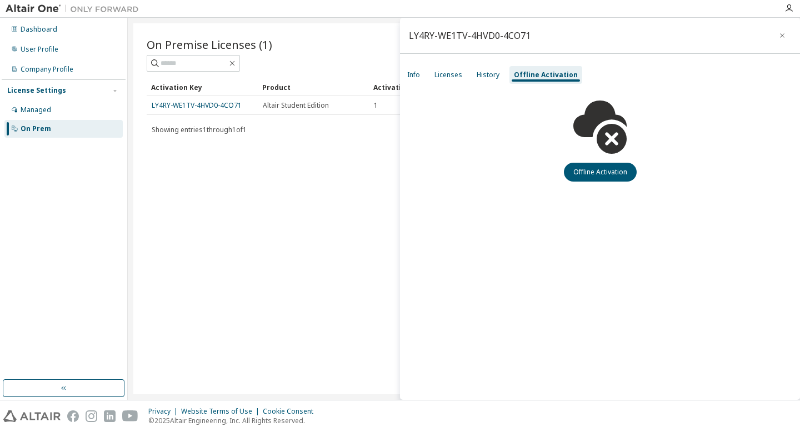
click at [280, 132] on div "Showing entries 1 through 1 of 1 Items per page 10 Page n. *" at bounding box center [464, 130] width 635 height 16
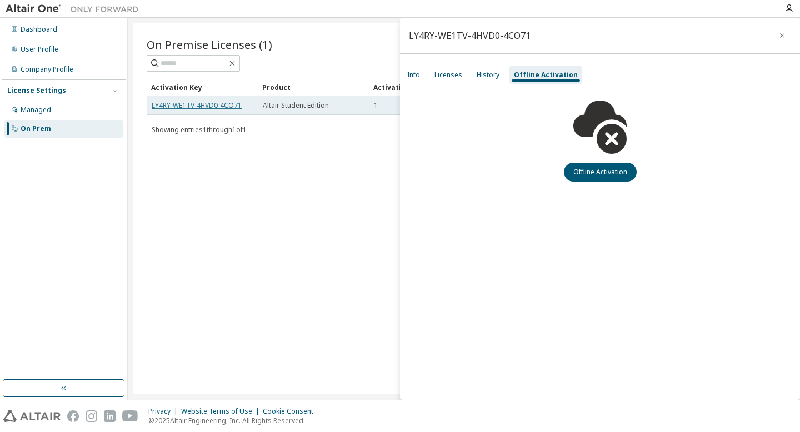
click at [213, 106] on link "LY4RY-WE1TV-4HVD0-4CO71" at bounding box center [197, 105] width 90 height 9
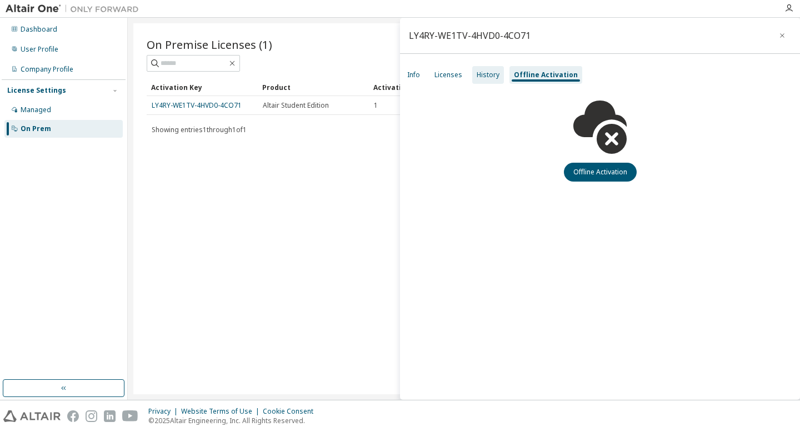
click at [489, 78] on div "History" at bounding box center [488, 75] width 23 height 9
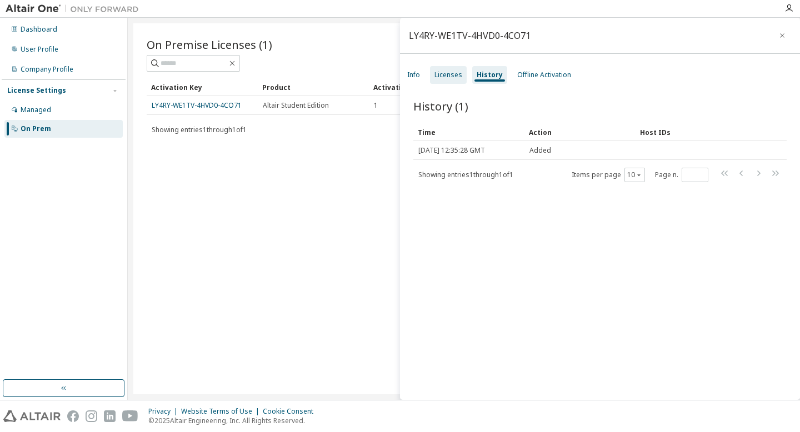
click at [445, 83] on div "Licenses" at bounding box center [448, 75] width 37 height 18
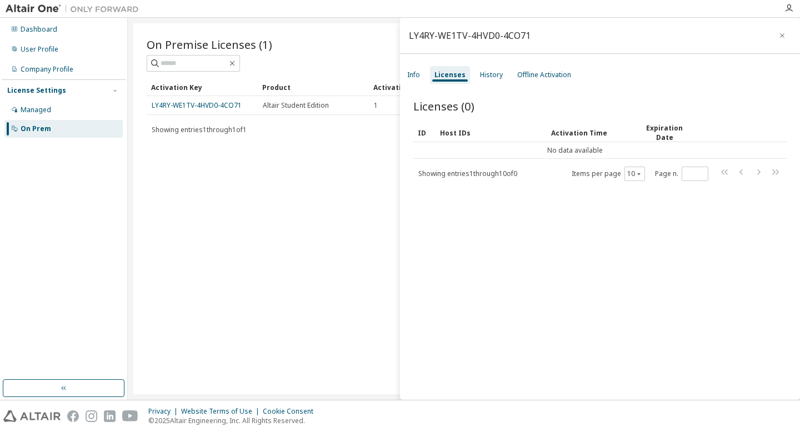
click at [430, 82] on div "Info Licenses History Offline Activation" at bounding box center [600, 75] width 400 height 20
click at [413, 78] on div "Info" at bounding box center [413, 75] width 13 height 9
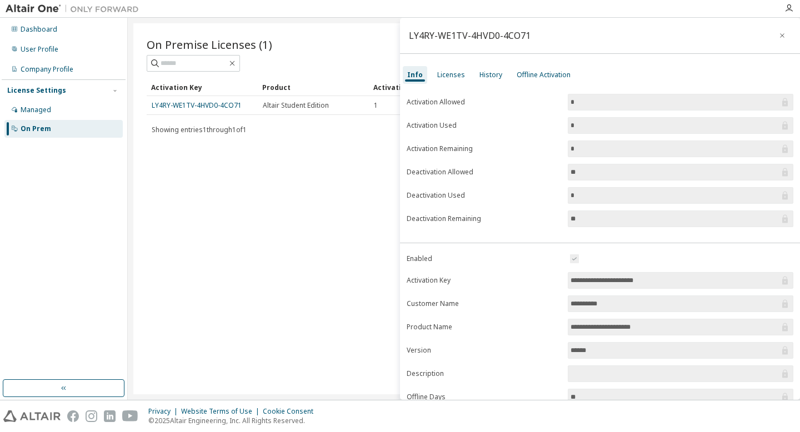
click at [310, 144] on div "On Premise Licenses (1) Clear Load Save Save As Field Operator Value Select fil…" at bounding box center [463, 208] width 661 height 371
